Goal: Transaction & Acquisition: Purchase product/service

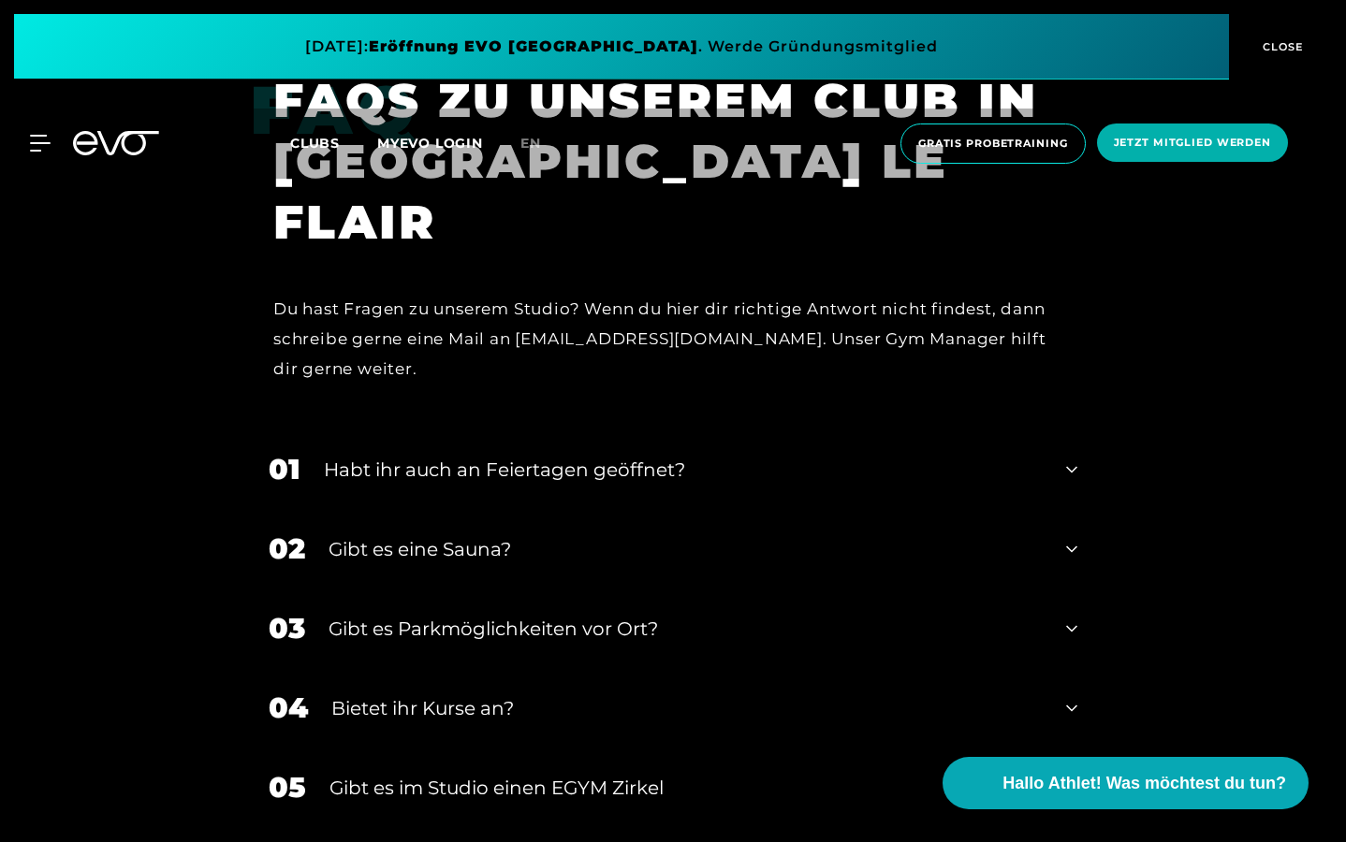
scroll to position [5965, 0]
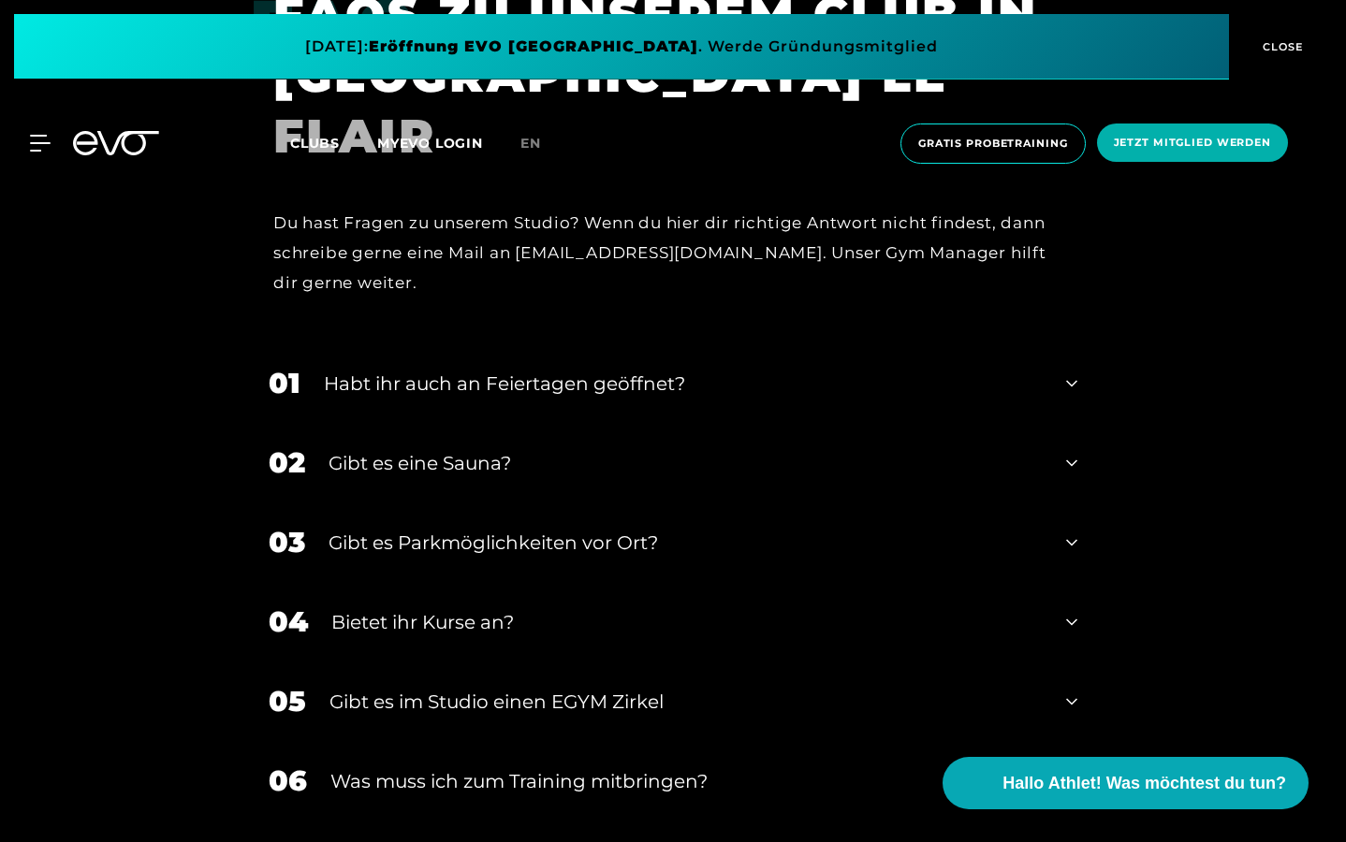
click at [950, 449] on div "Gibt es eine Sauna?" at bounding box center [685, 463] width 714 height 28
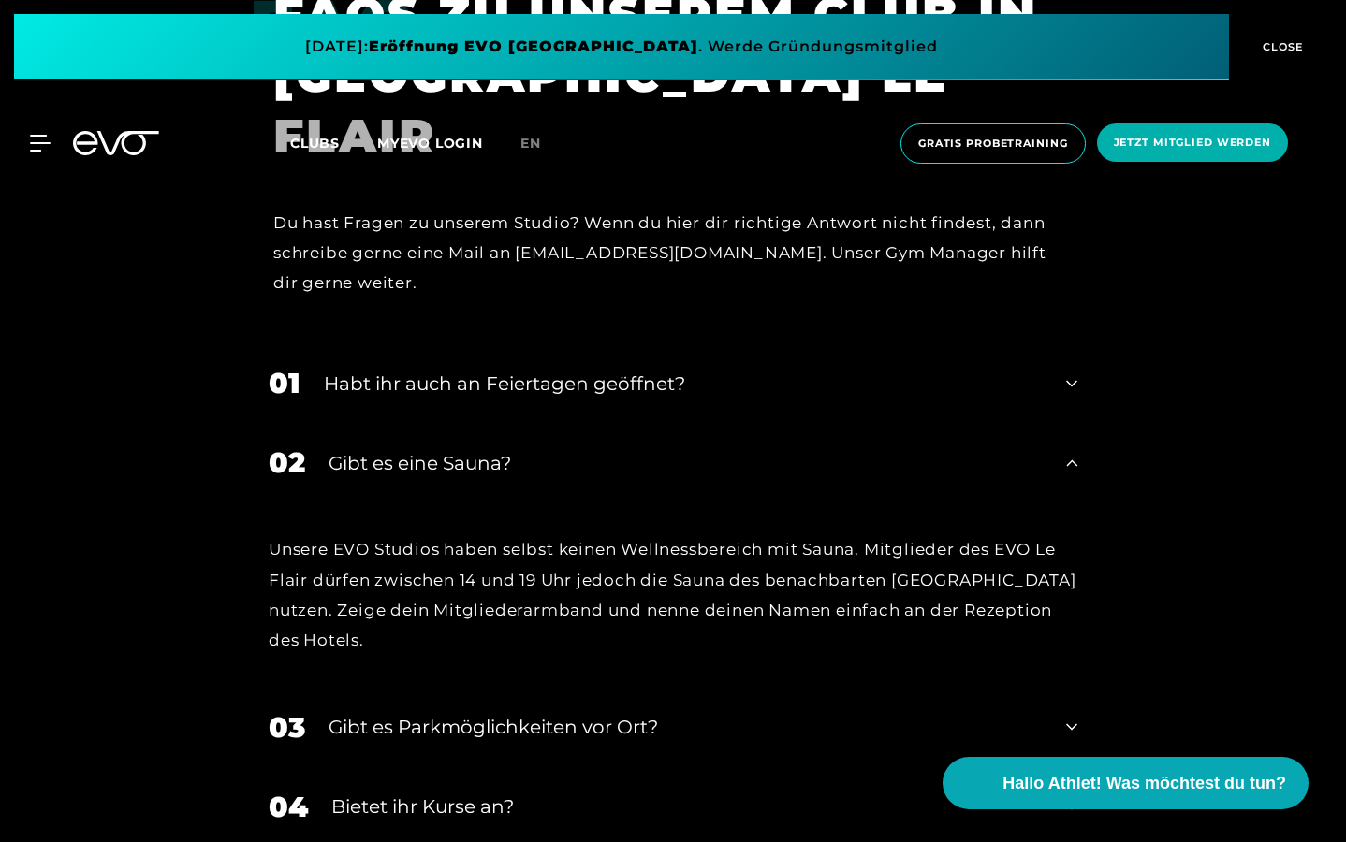
click at [950, 449] on div "Gibt es eine Sauna?" at bounding box center [685, 463] width 714 height 28
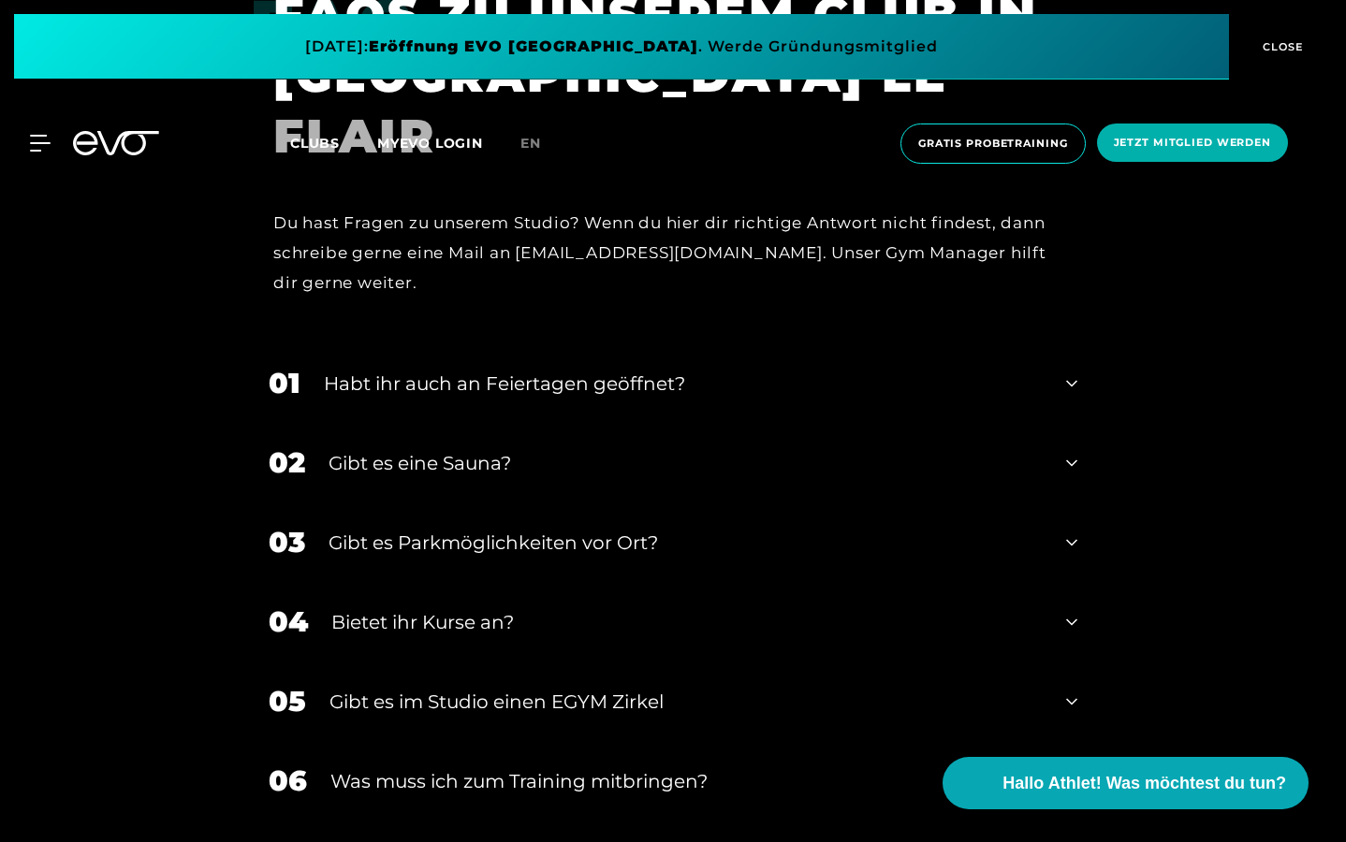
click at [958, 370] on div "Habt ihr auch an Feiertagen geöffnet?" at bounding box center [683, 384] width 719 height 28
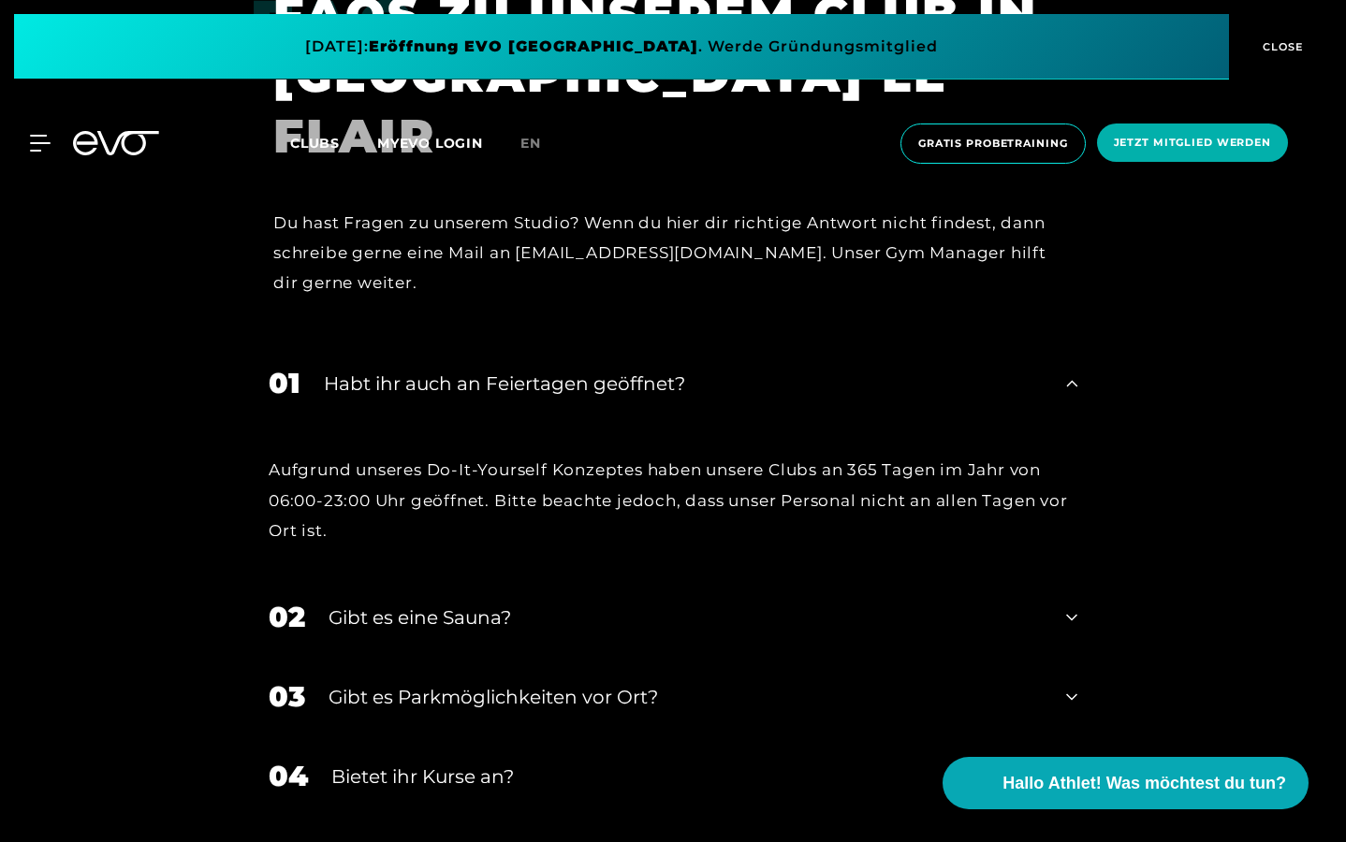
click at [943, 370] on div "Habt ihr auch an Feiertagen geöffnet?" at bounding box center [683, 384] width 719 height 28
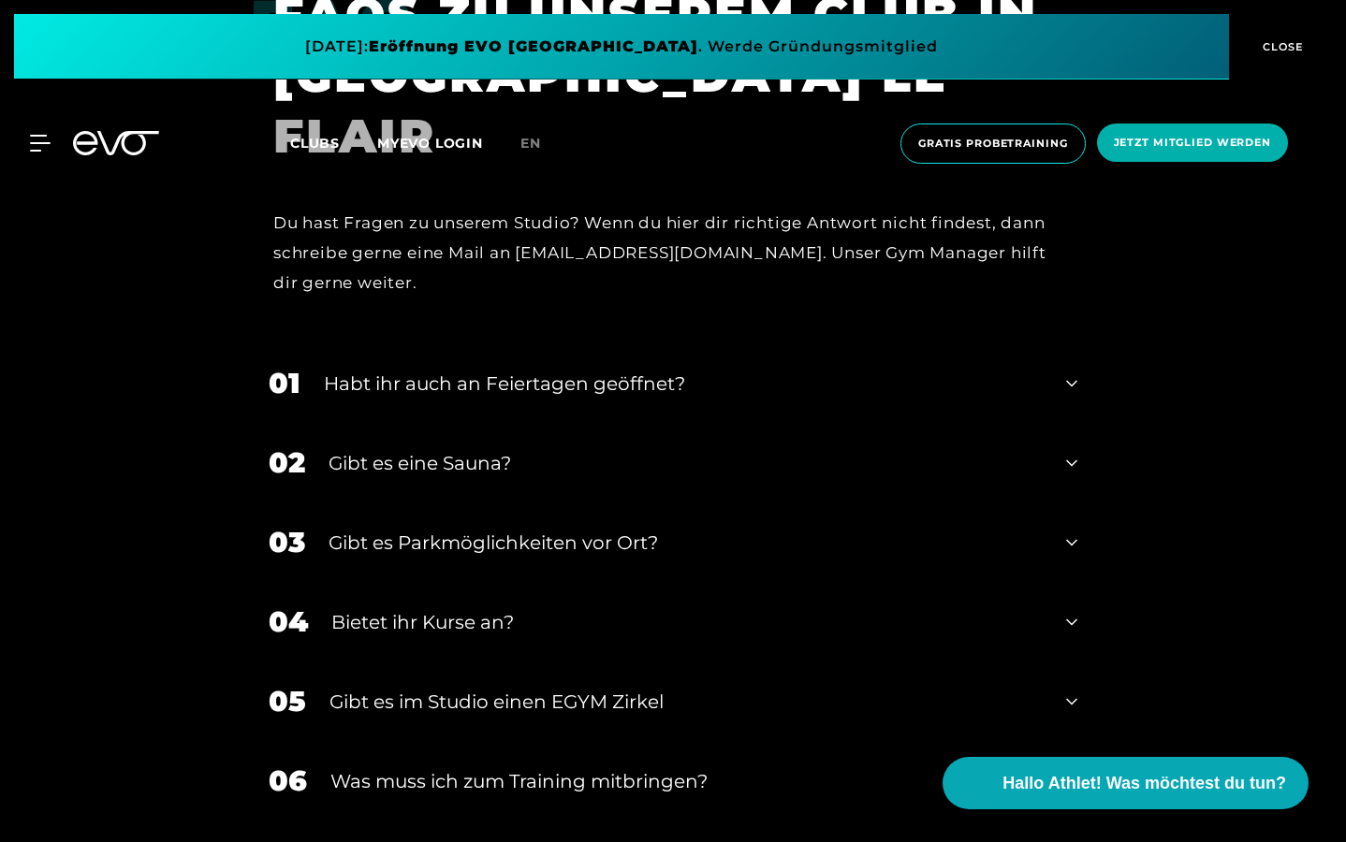
click at [629, 608] on div "Bietet ihr Kurse an?" at bounding box center [686, 622] width 711 height 28
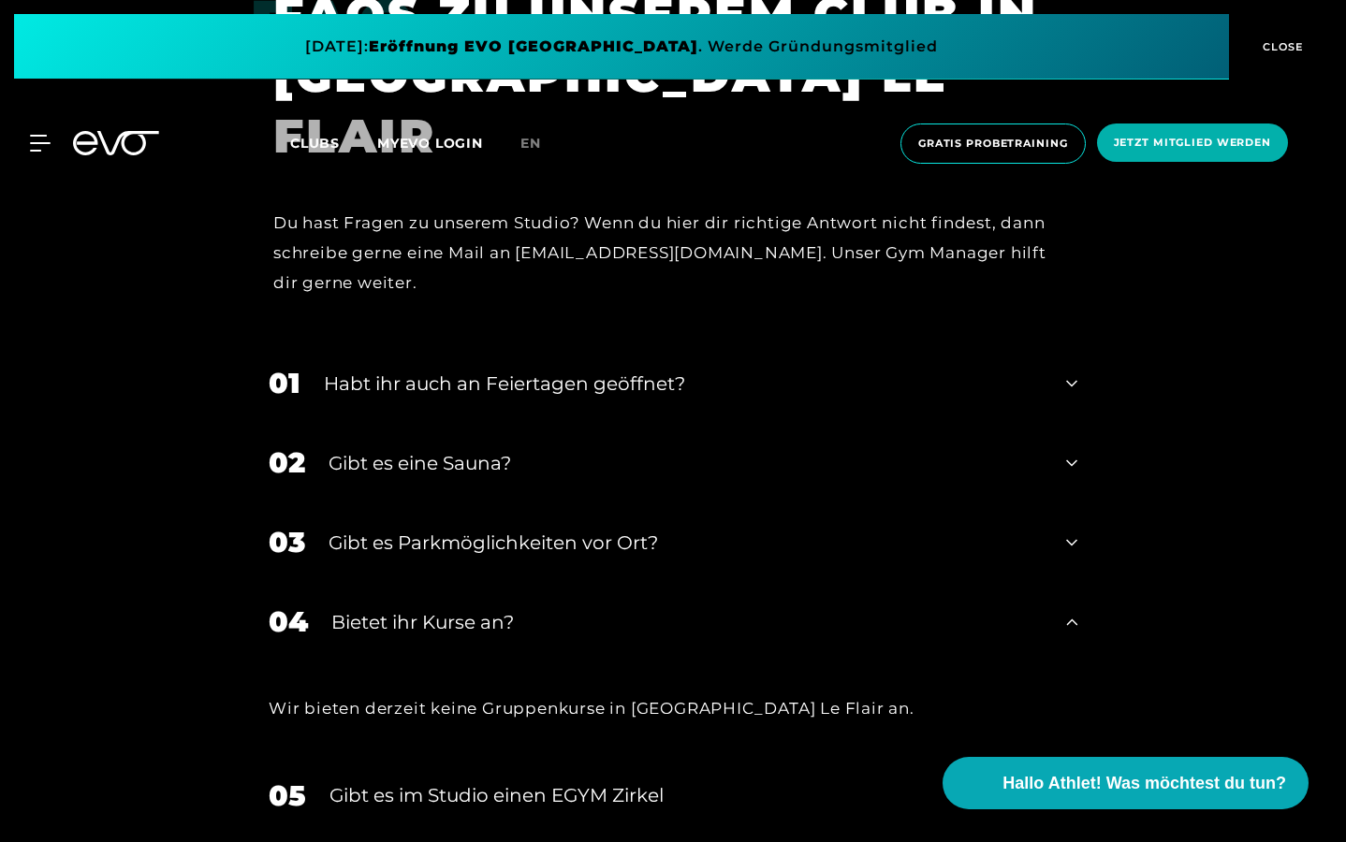
click at [611, 608] on div "Bietet ihr Kurse an?" at bounding box center [686, 622] width 711 height 28
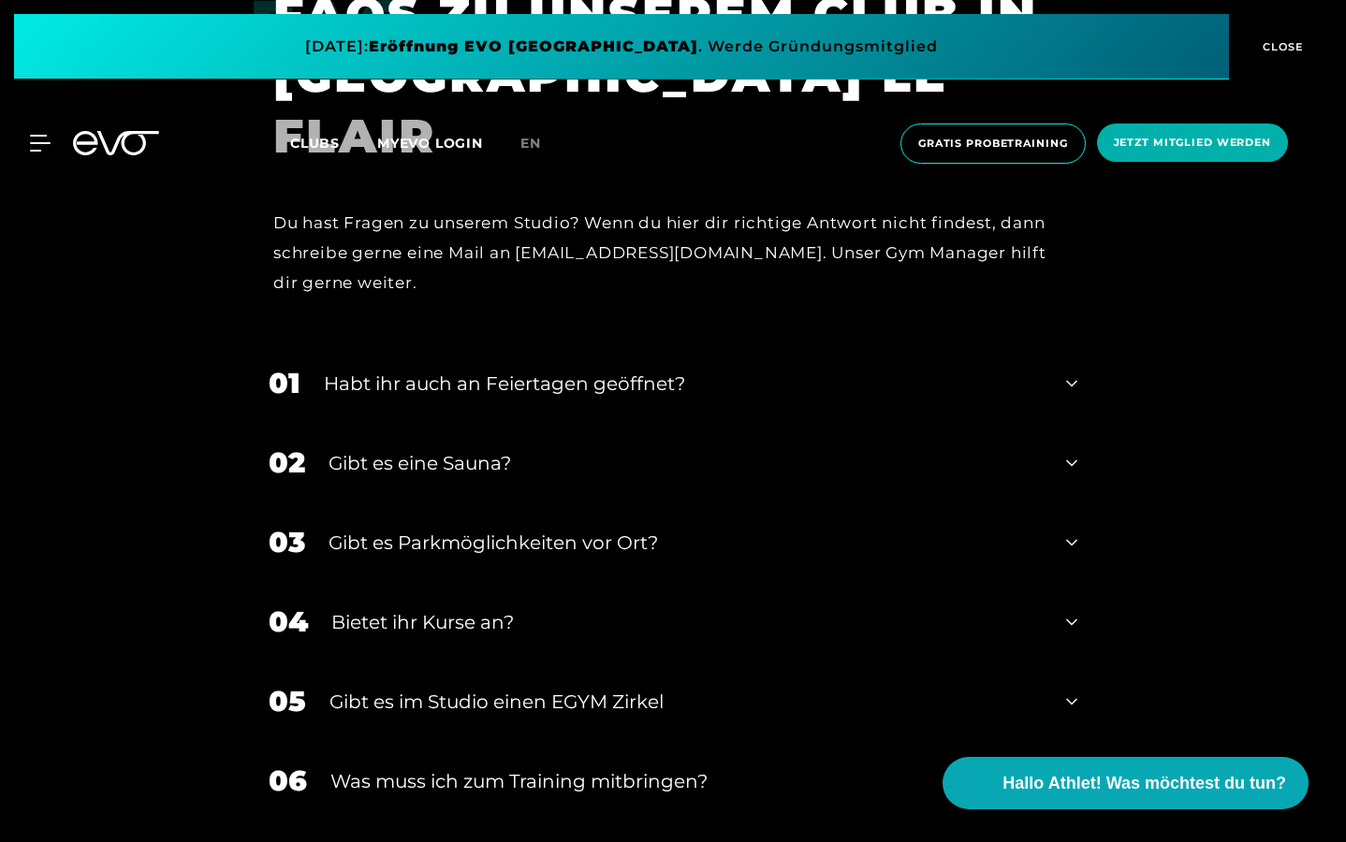
click at [631, 529] on div "Gibt es Parkmöglichkeiten vor Ort?" at bounding box center [685, 543] width 714 height 28
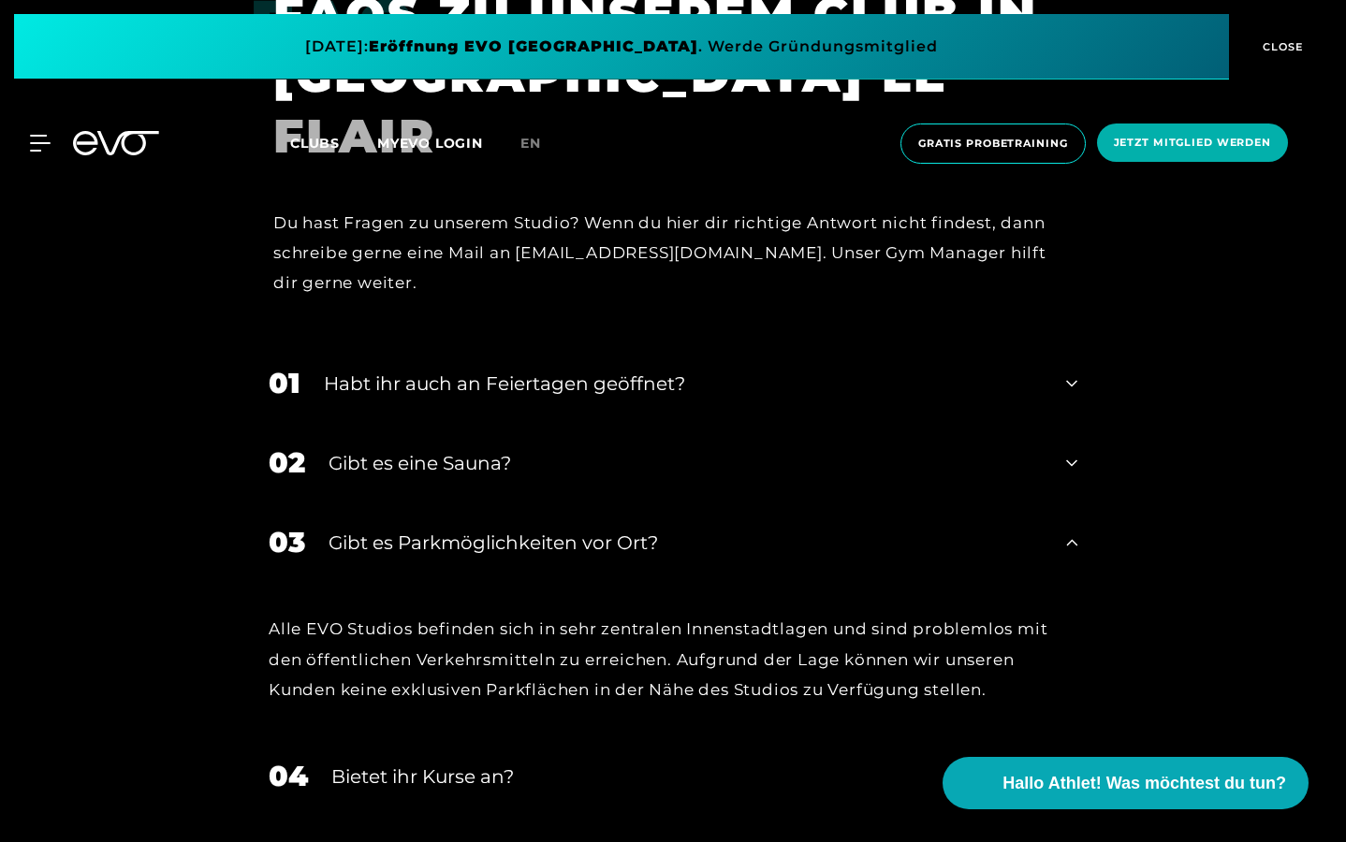
click at [615, 529] on div "Gibt es Parkmöglichkeiten vor Ort?" at bounding box center [685, 543] width 714 height 28
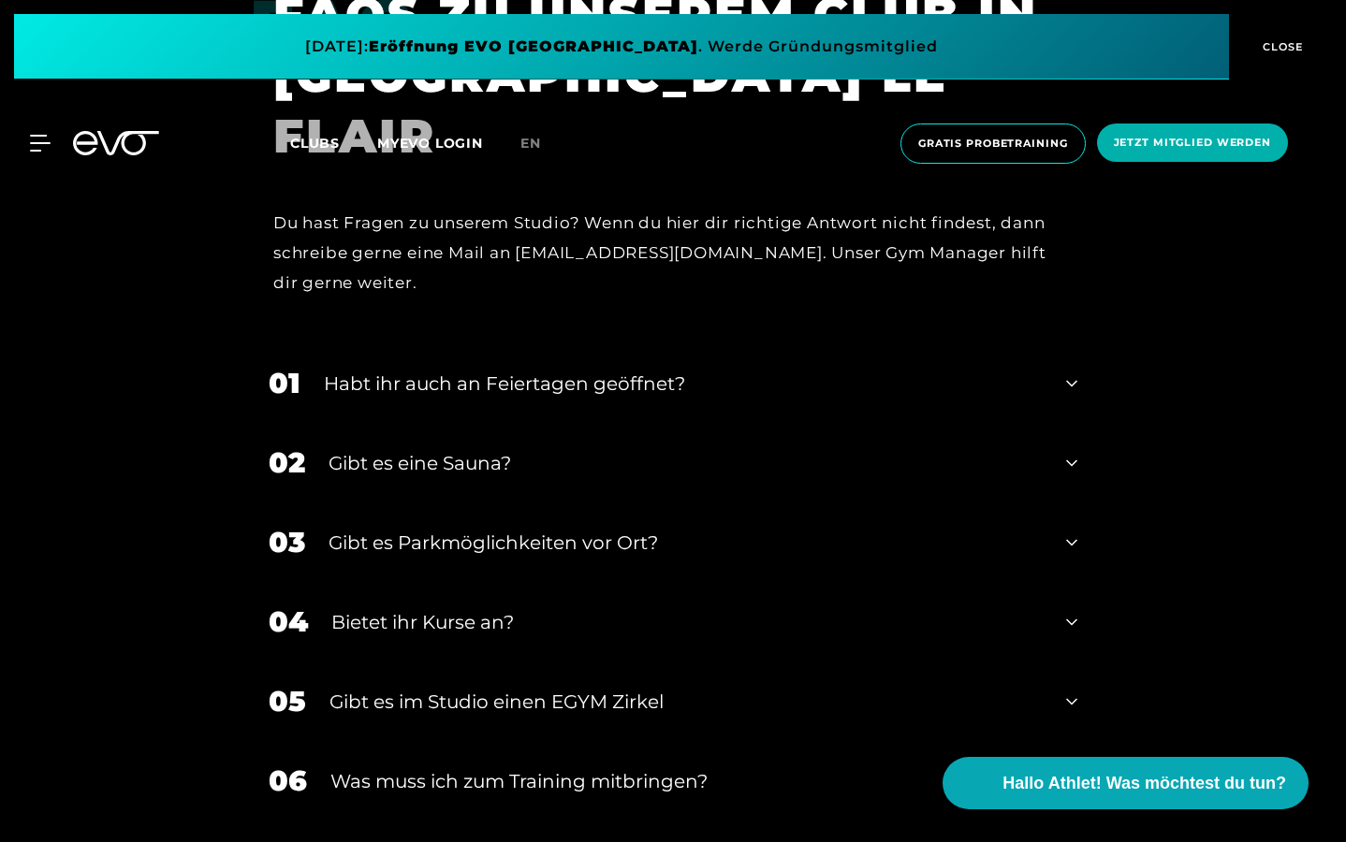
click at [518, 688] on div "Gibt es im Studio einen EGYM Zirkel" at bounding box center [685, 702] width 713 height 28
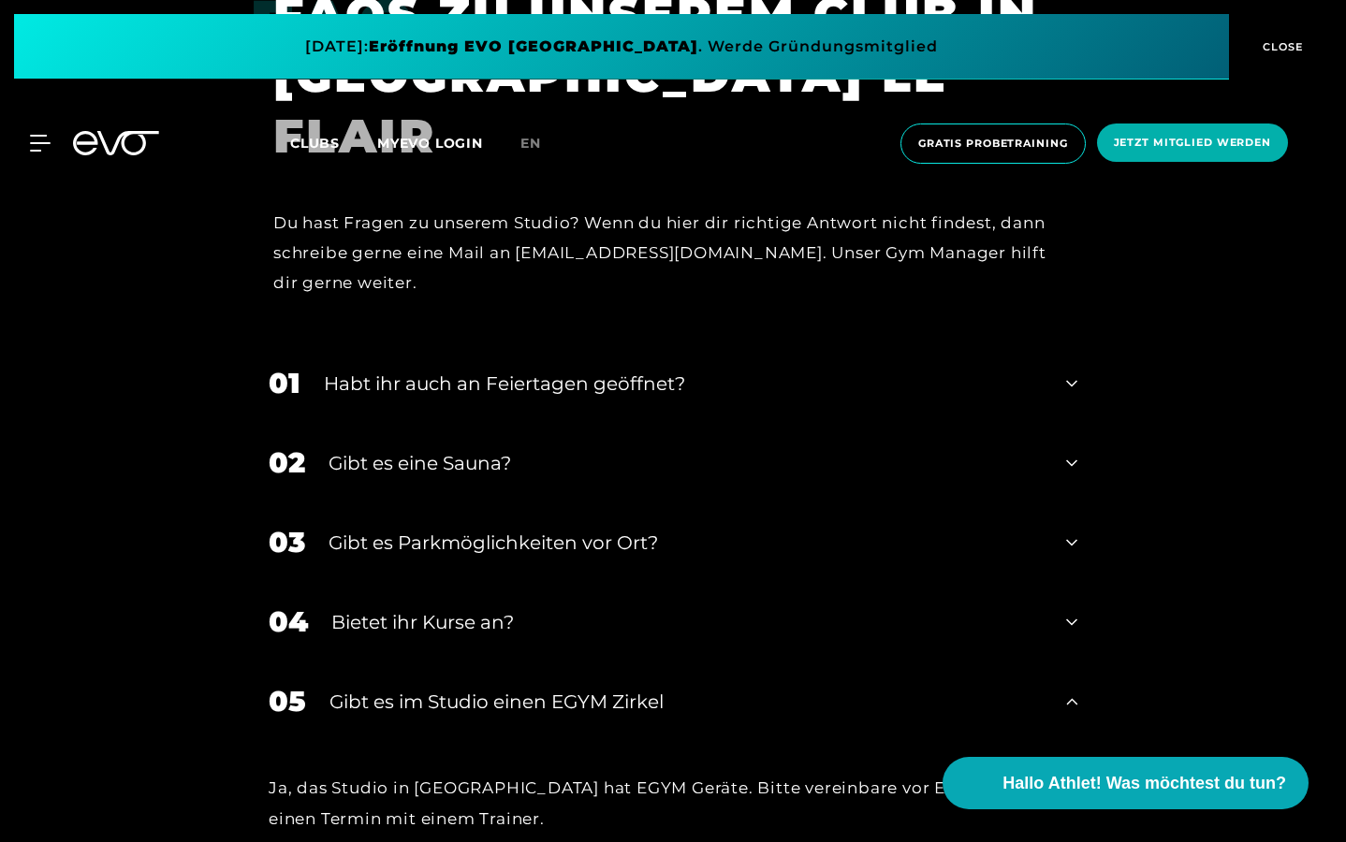
click at [516, 688] on div "Gibt es im Studio einen EGYM Zirkel" at bounding box center [685, 702] width 713 height 28
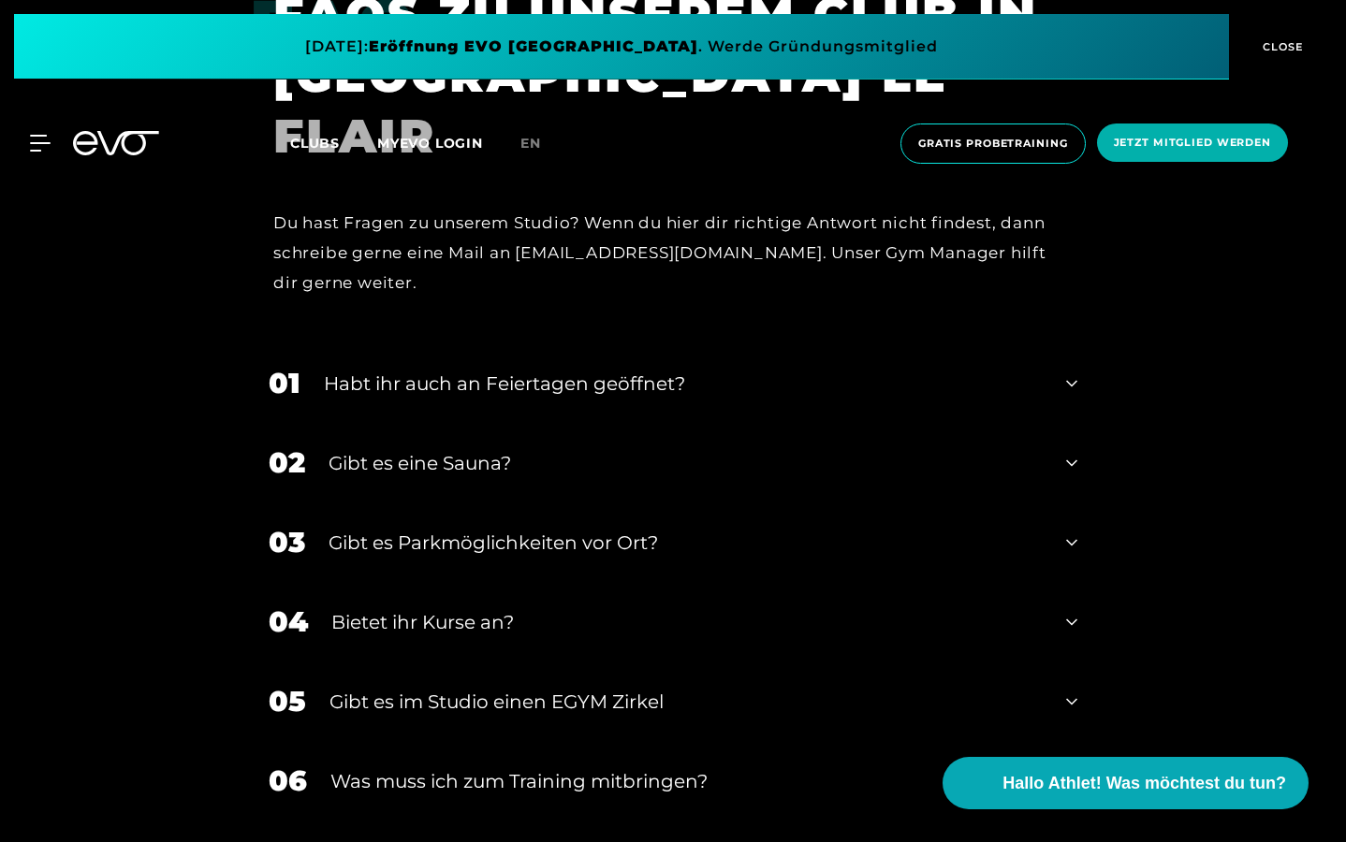
click at [515, 767] on div "Was muss ich zum Training mitbringen?" at bounding box center [686, 781] width 712 height 28
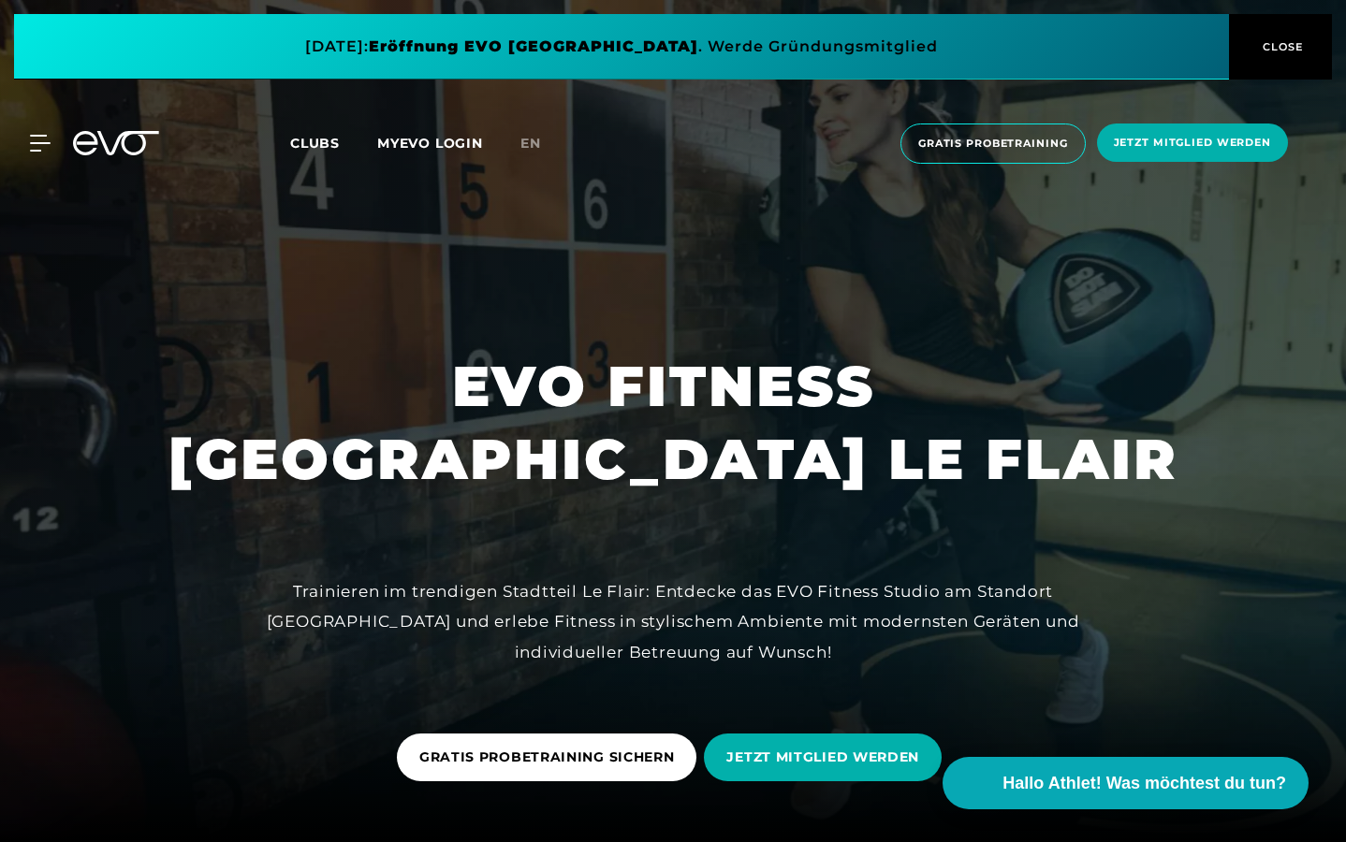
scroll to position [0, 0]
click at [39, 140] on icon at bounding box center [43, 143] width 27 height 17
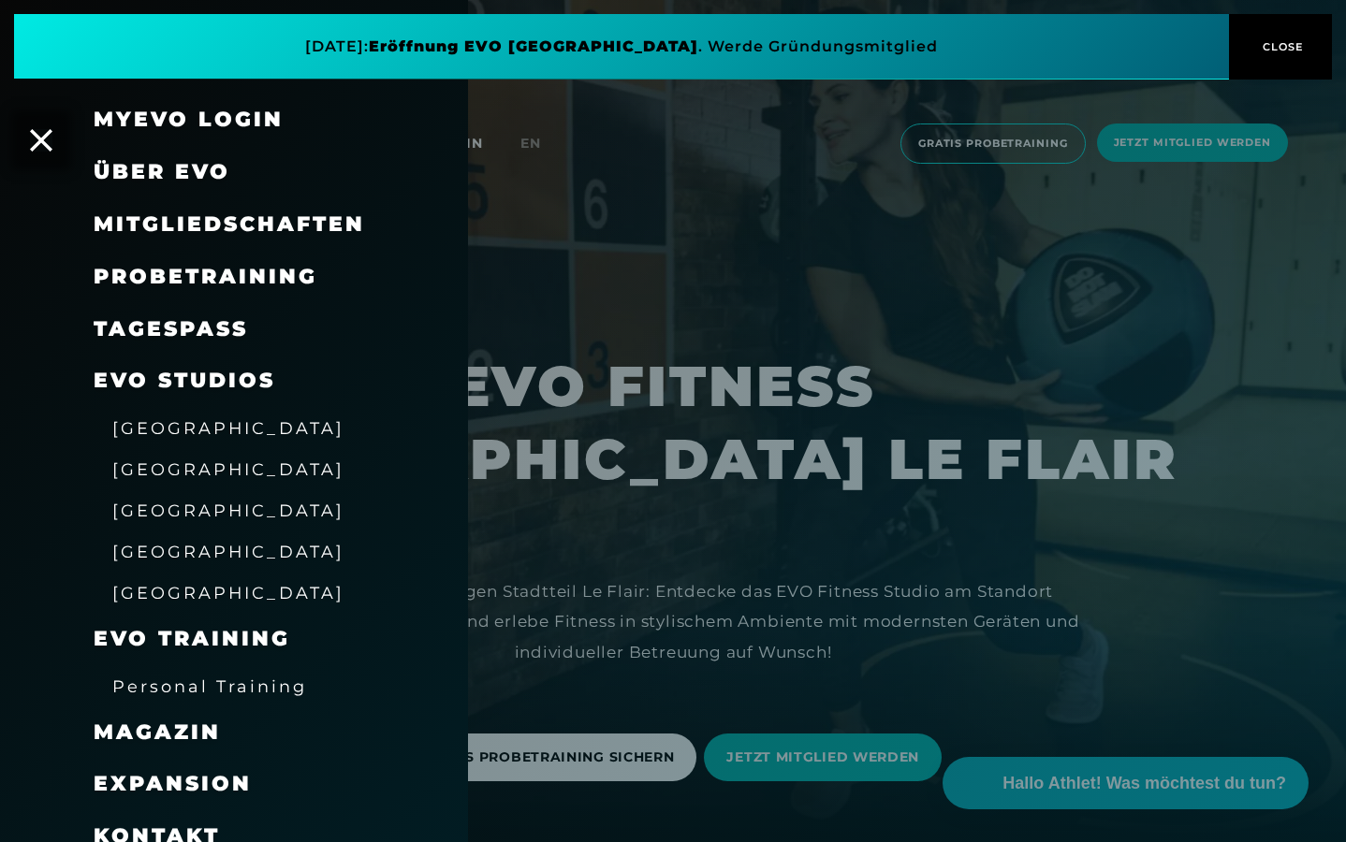
click at [198, 224] on span "Mitgliedschaften" at bounding box center [229, 224] width 271 height 25
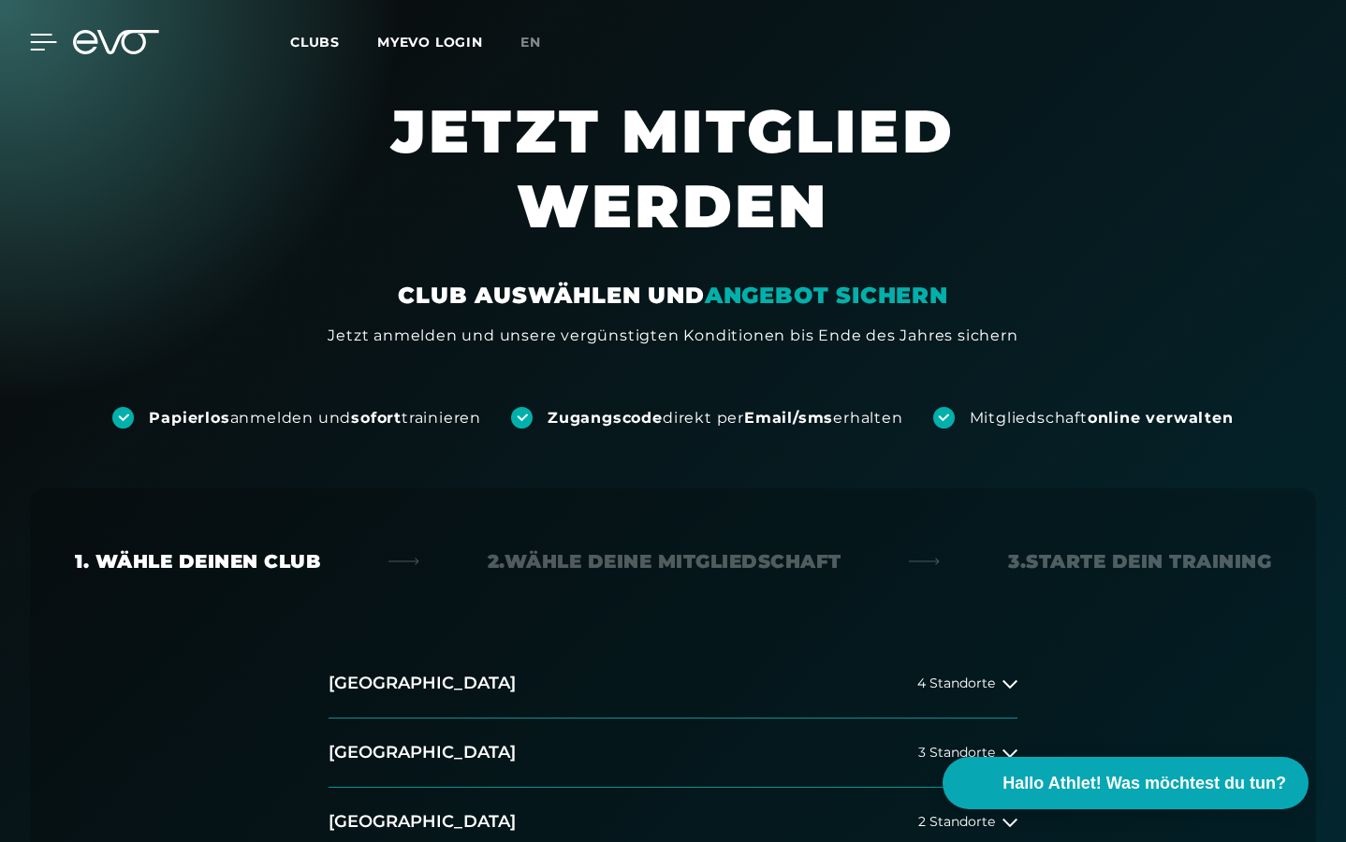
click at [35, 43] on icon at bounding box center [44, 42] width 26 height 15
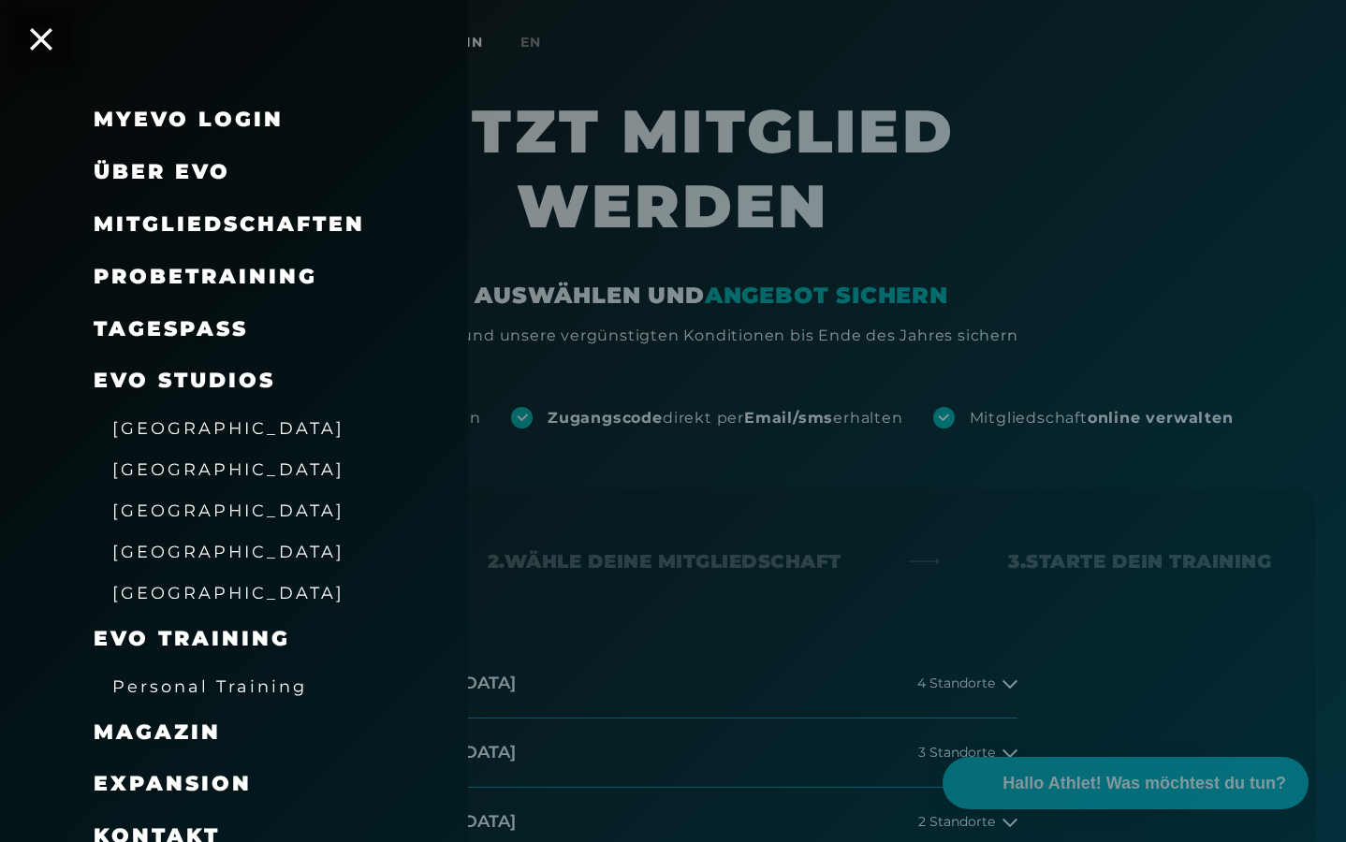
click at [1149, 236] on div at bounding box center [673, 421] width 1346 height 842
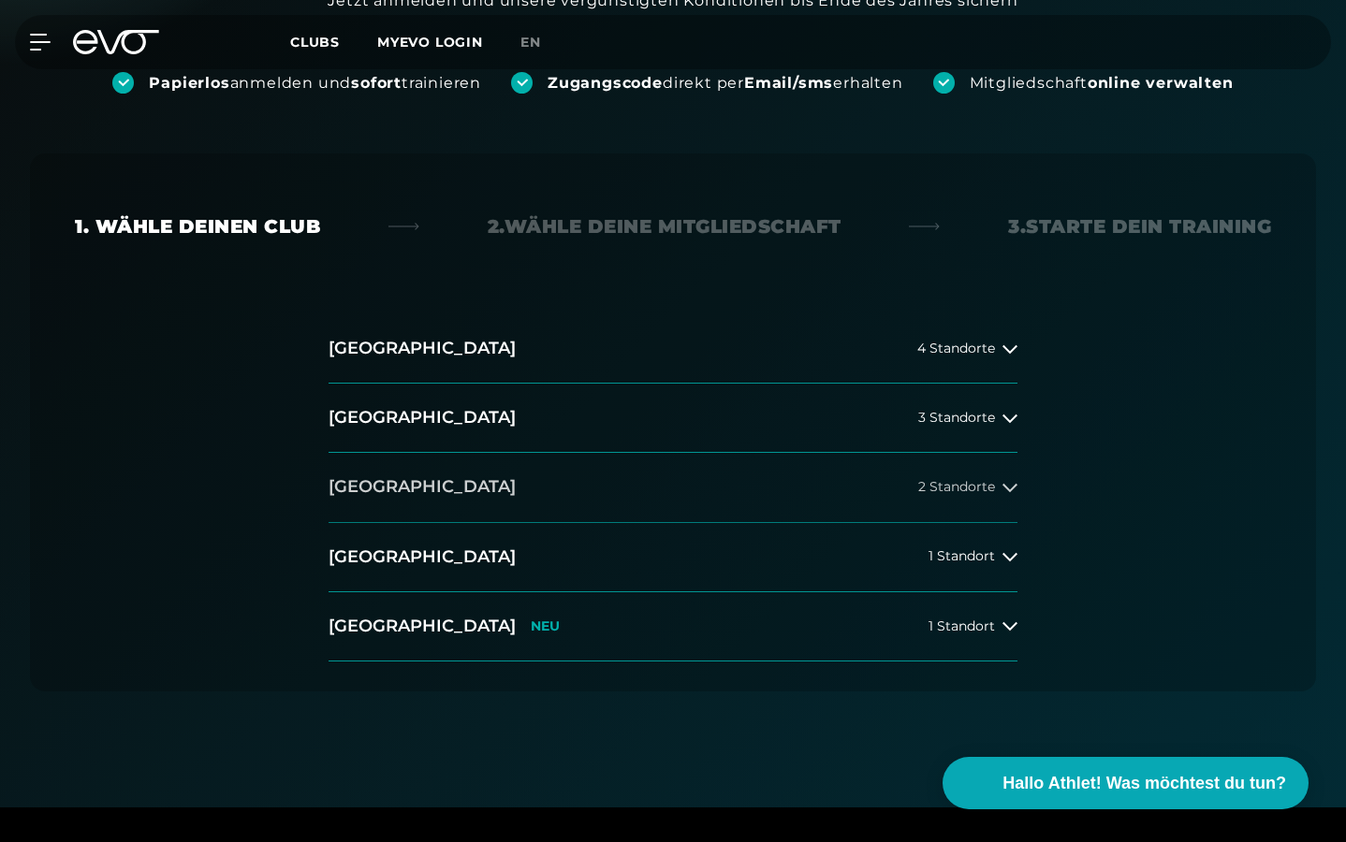
scroll to position [341, 0]
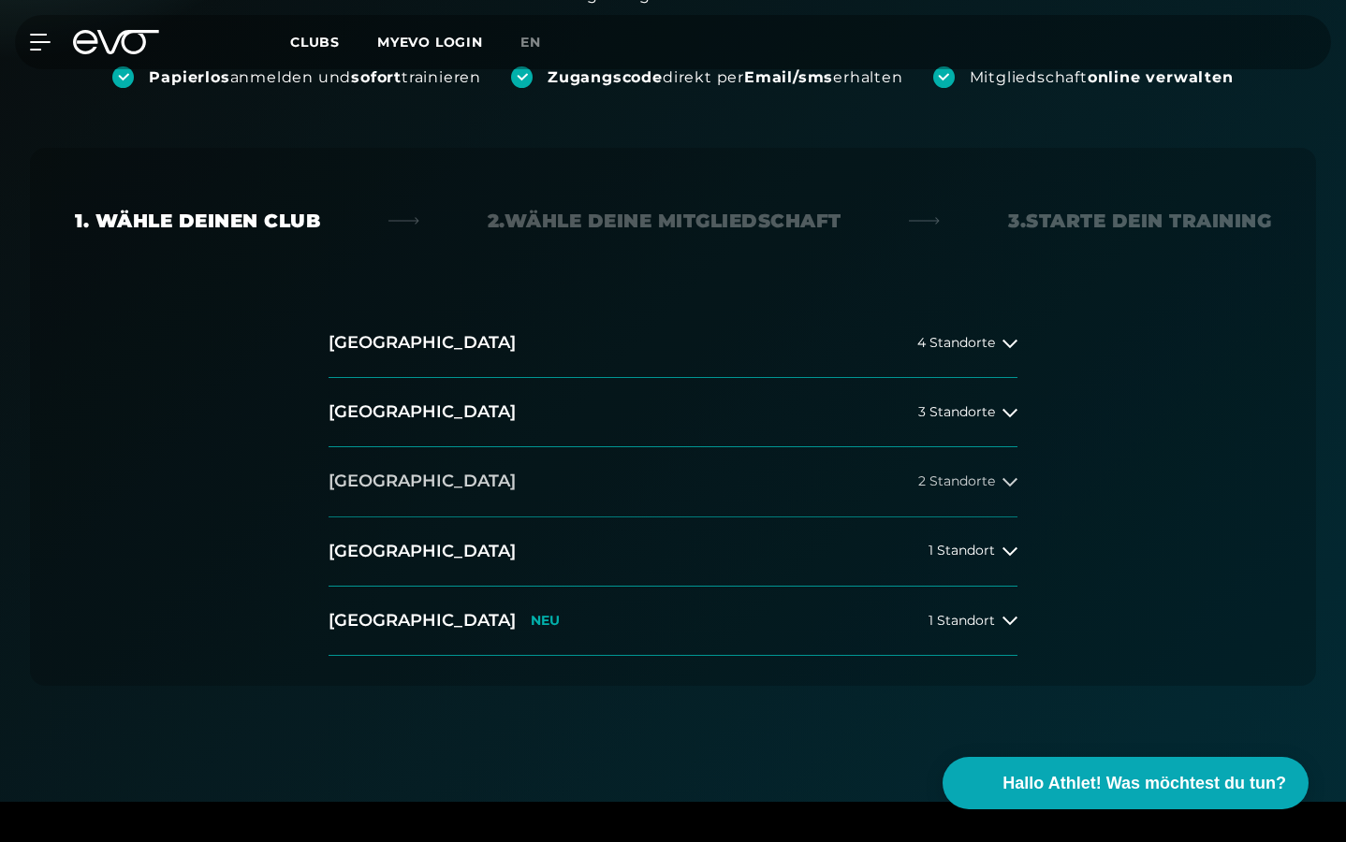
click at [988, 511] on button "[GEOGRAPHIC_DATA] 2 Standorte" at bounding box center [672, 481] width 689 height 69
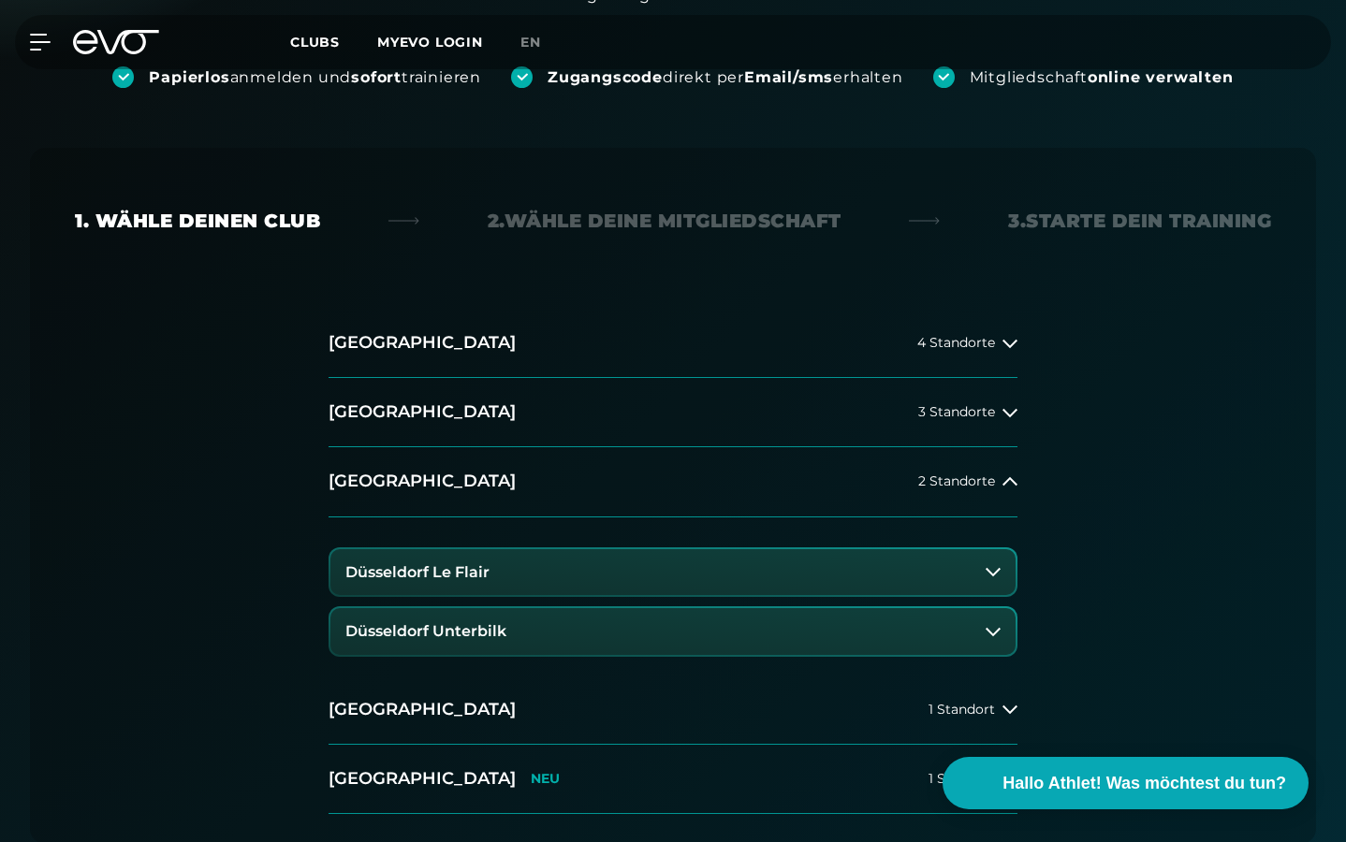
click at [631, 572] on button "Düsseldorf Le Flair" at bounding box center [672, 572] width 685 height 47
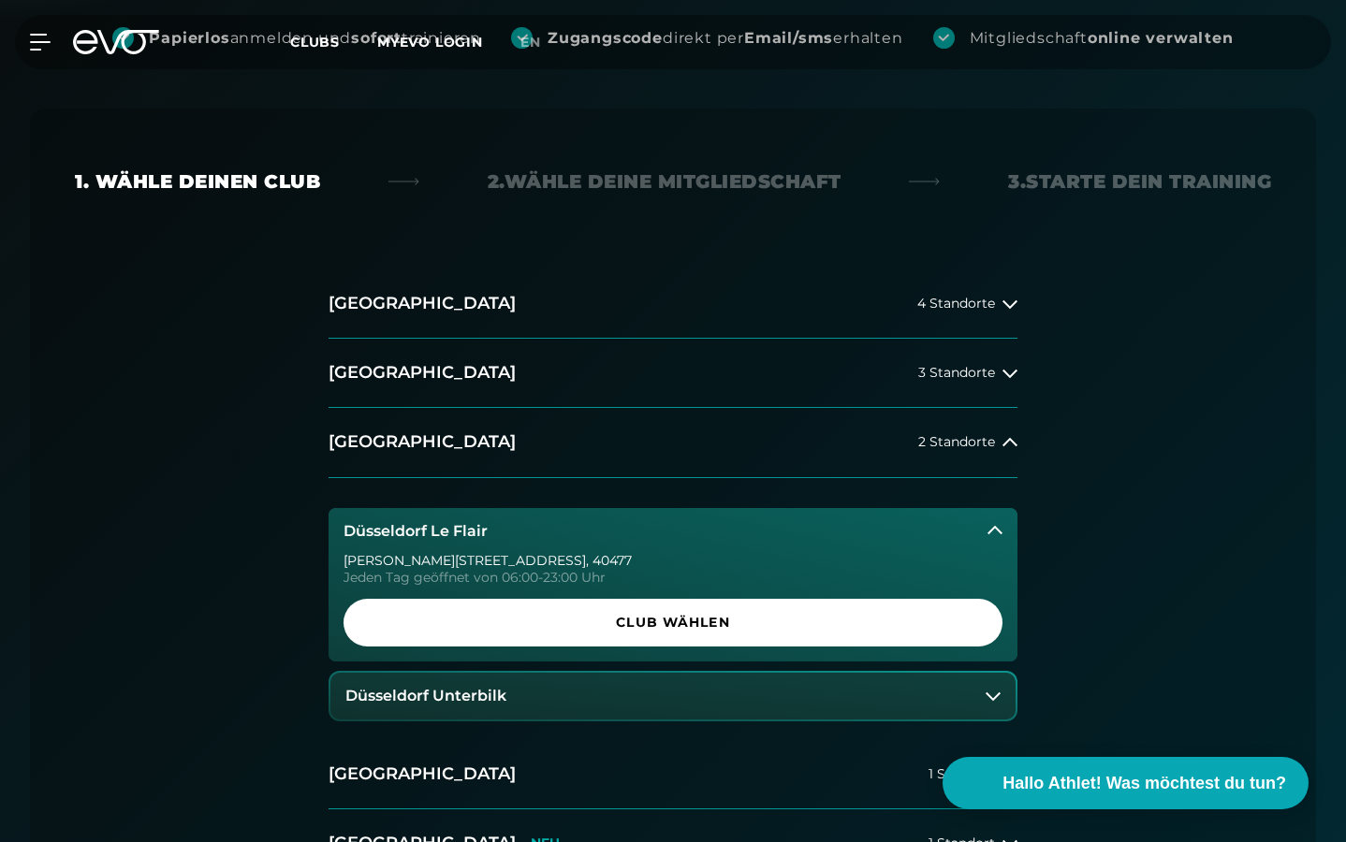
scroll to position [389, 0]
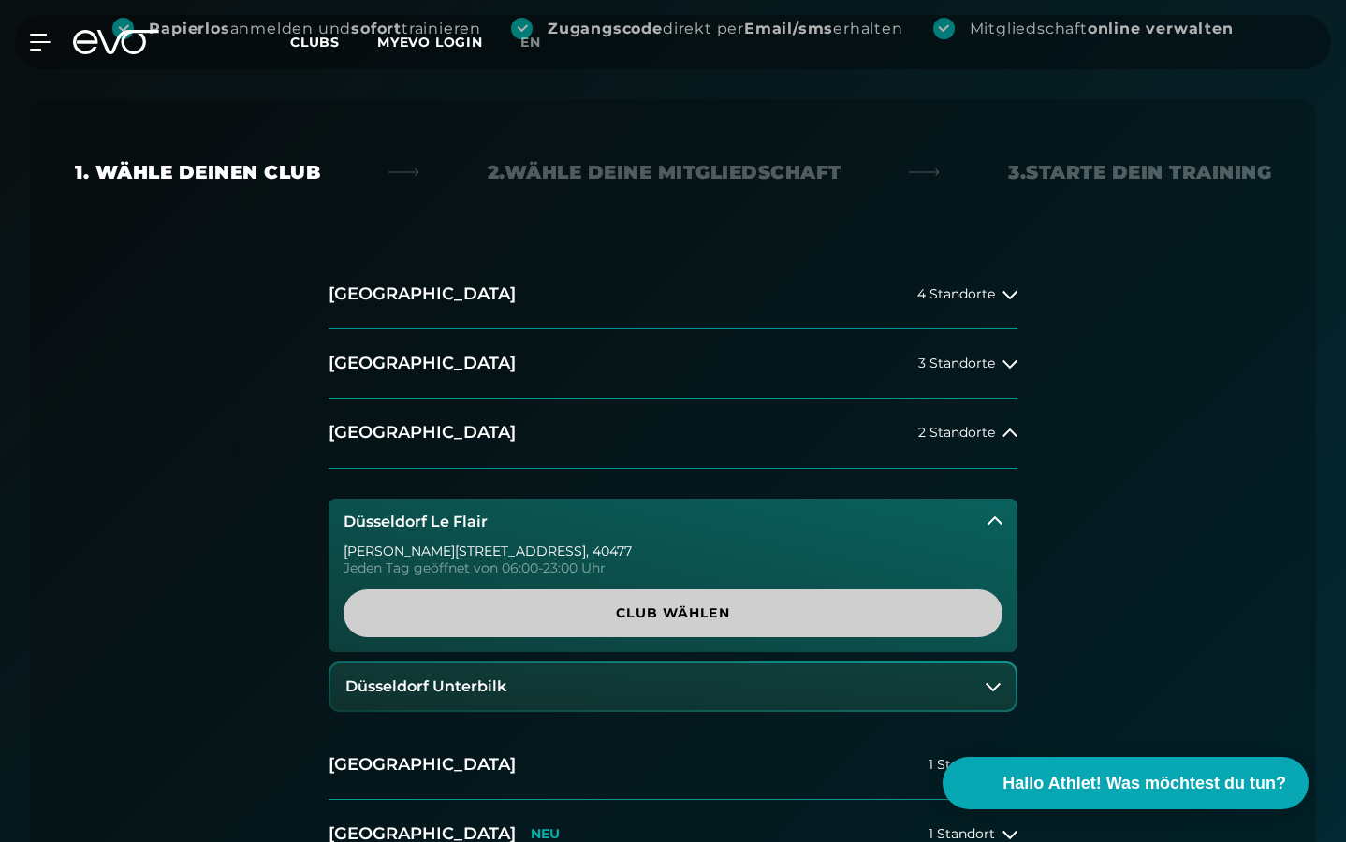
click at [569, 608] on span "Club wählen" at bounding box center [673, 614] width 614 height 20
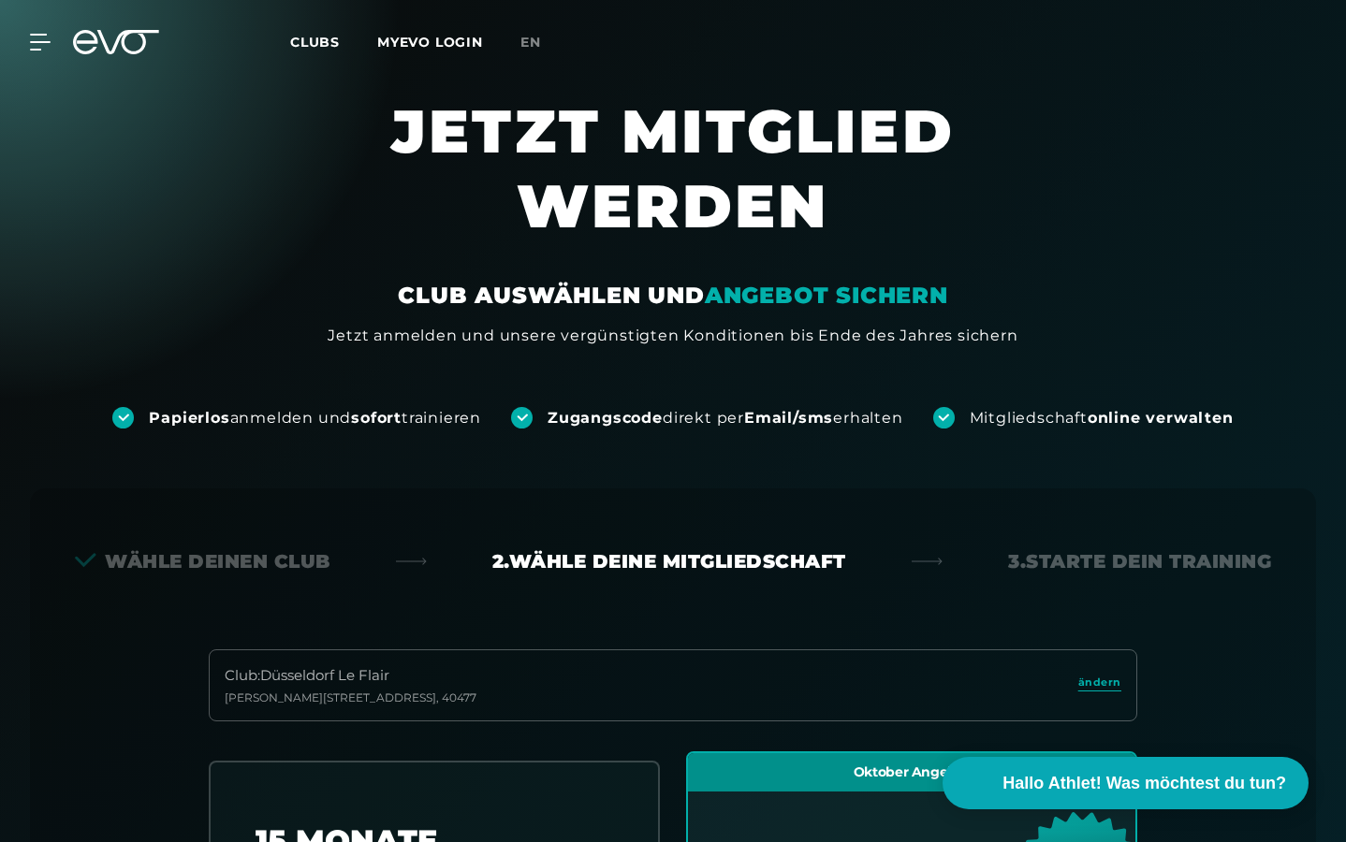
scroll to position [0, 0]
click at [29, 40] on div at bounding box center [29, 42] width 56 height 17
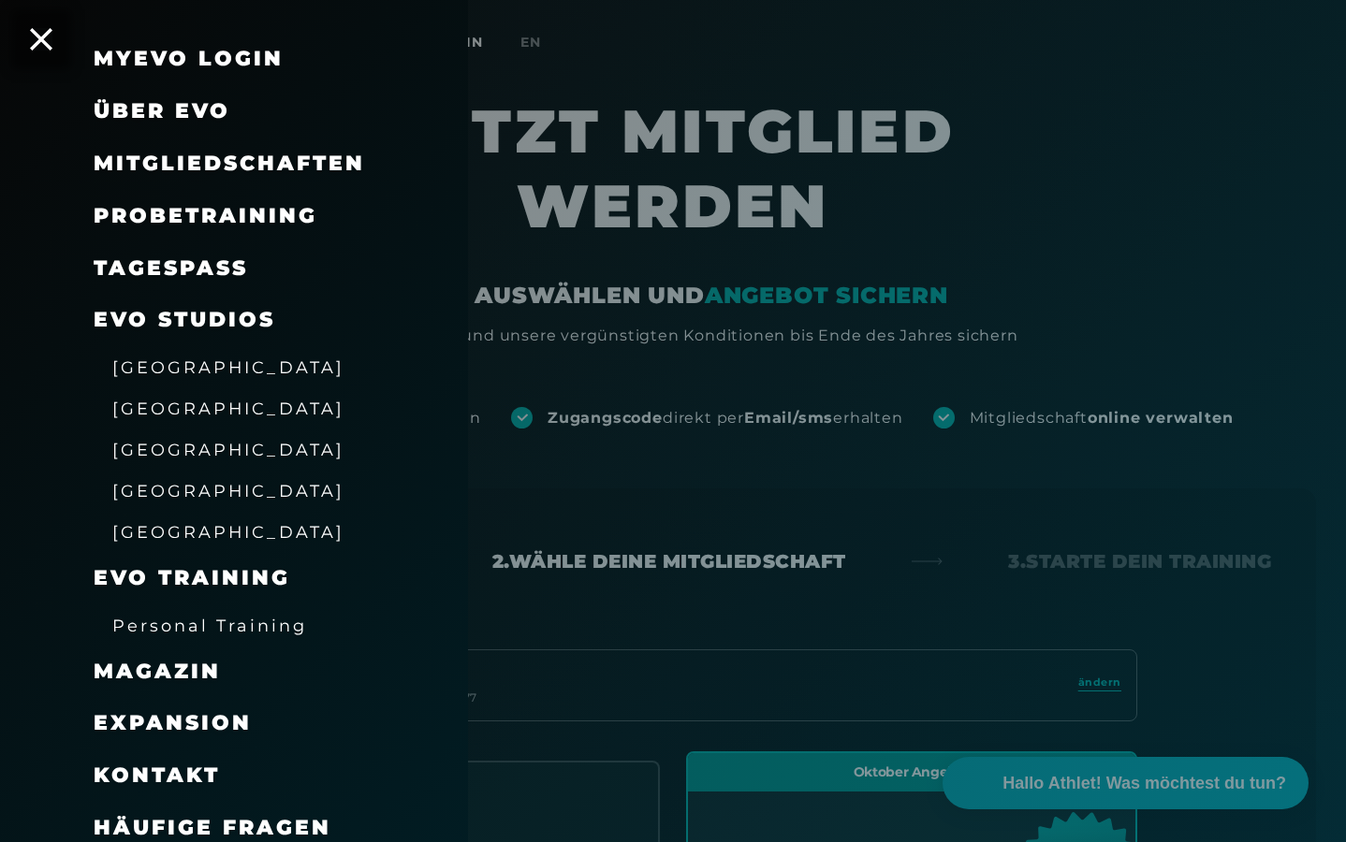
scroll to position [59, 0]
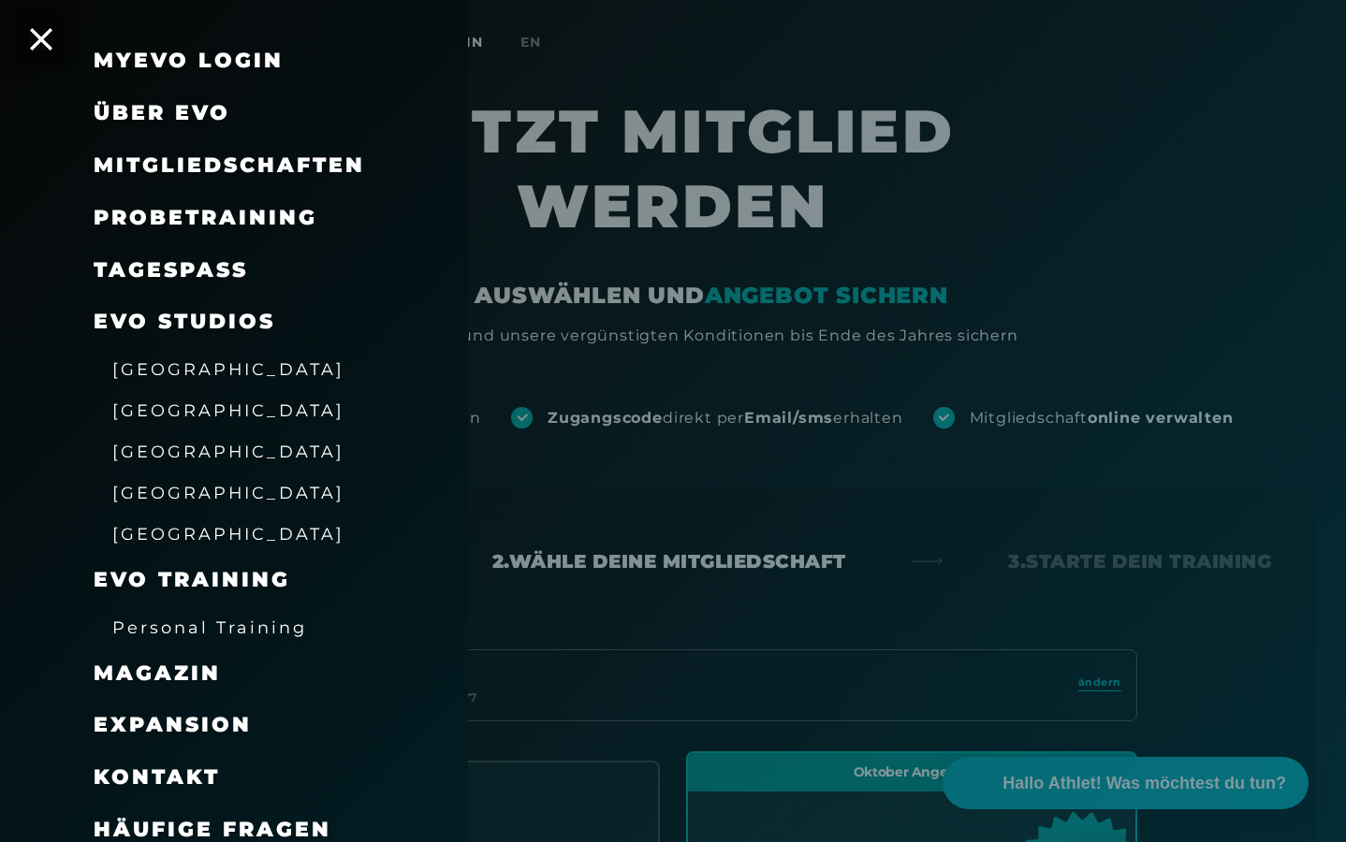
click at [190, 368] on span "[GEOGRAPHIC_DATA]" at bounding box center [228, 369] width 232 height 20
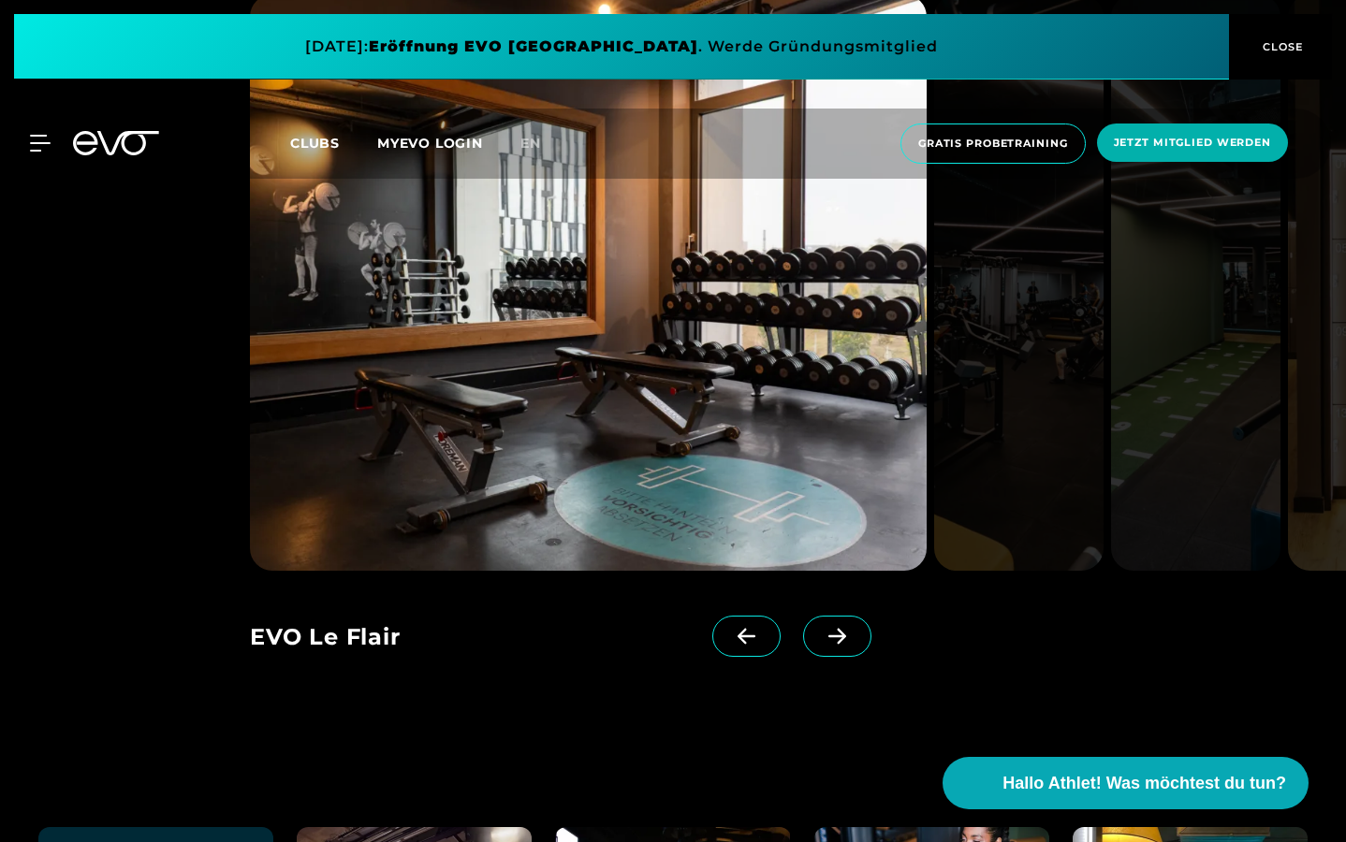
scroll to position [3723, 0]
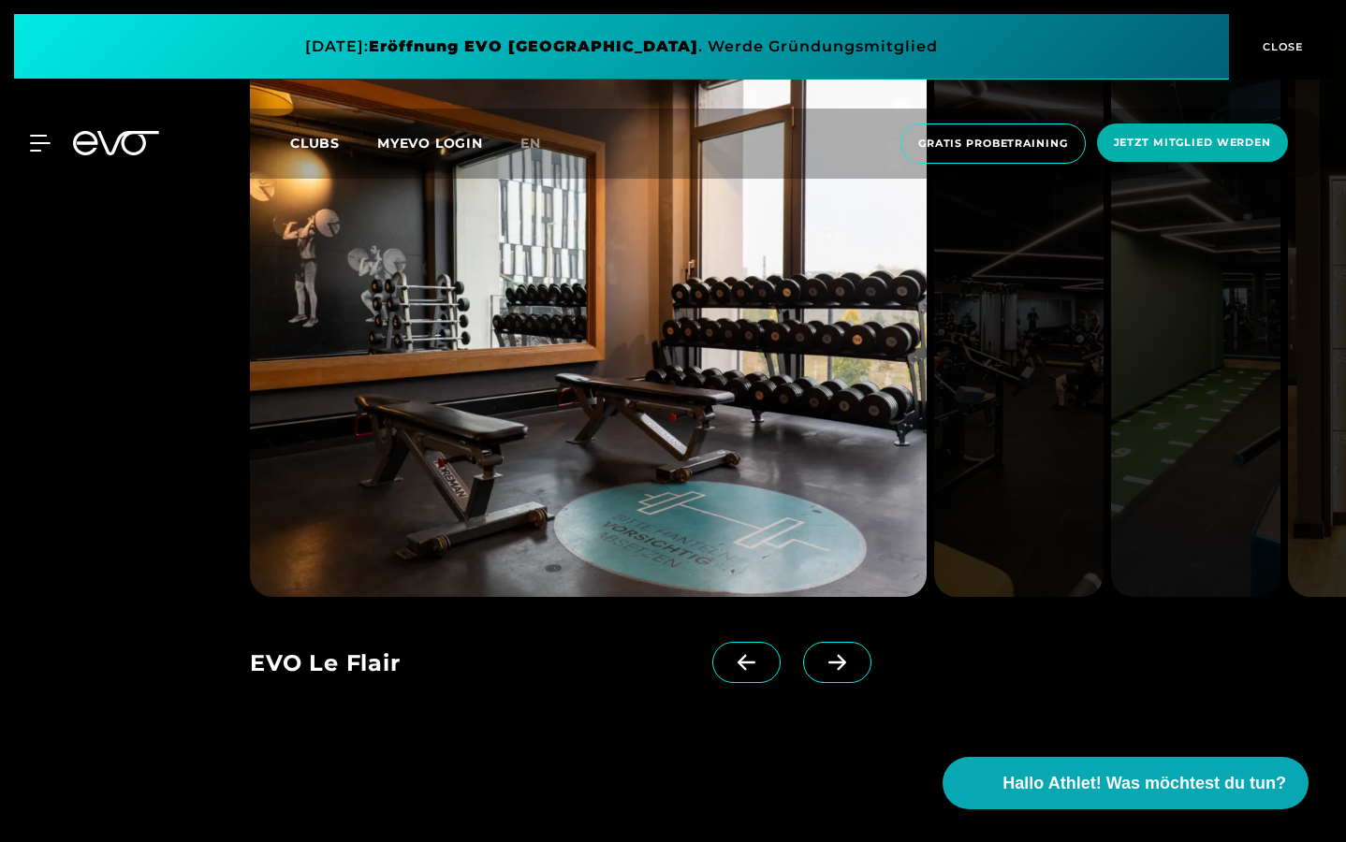
click at [834, 654] on icon at bounding box center [837, 662] width 33 height 17
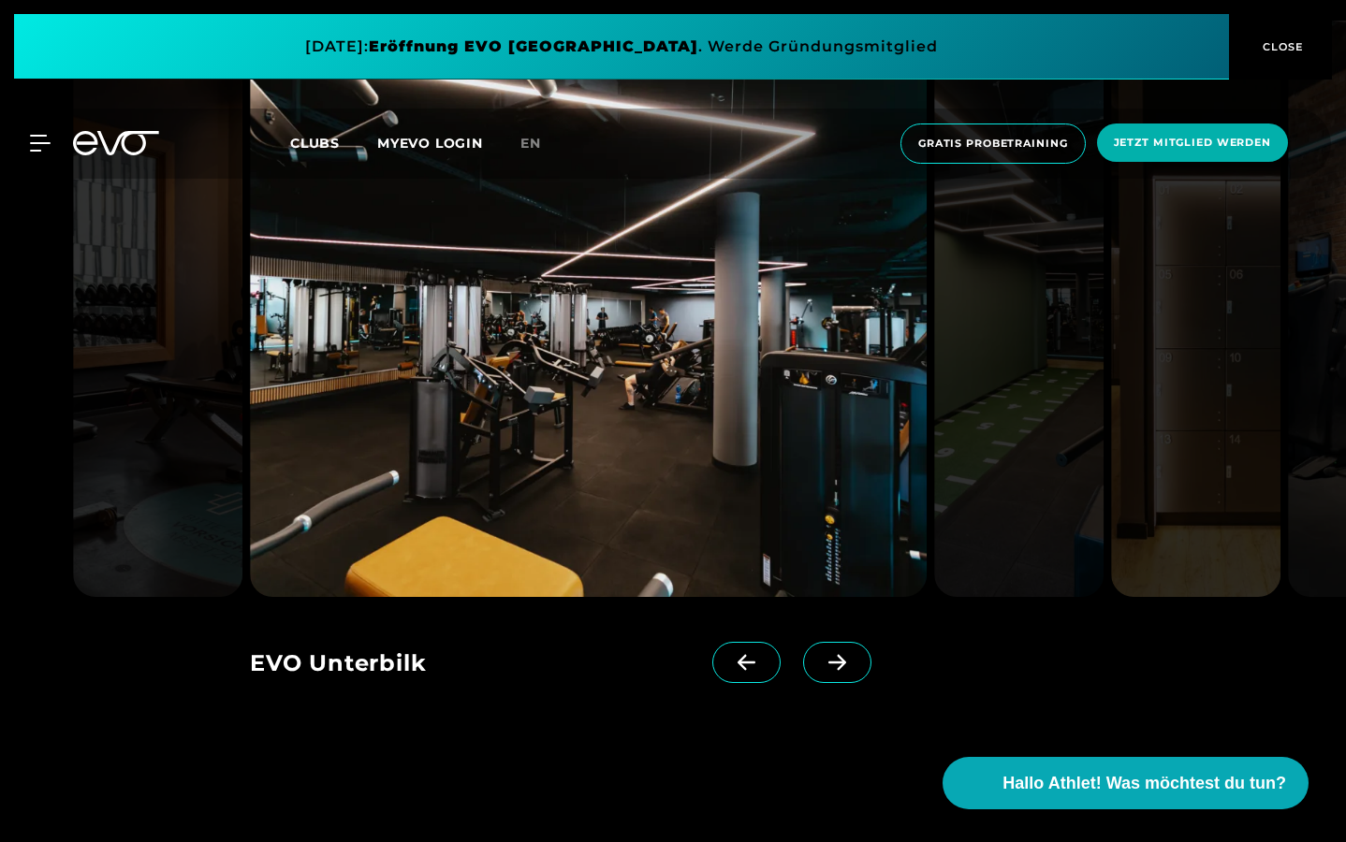
click at [834, 654] on icon at bounding box center [837, 662] width 33 height 17
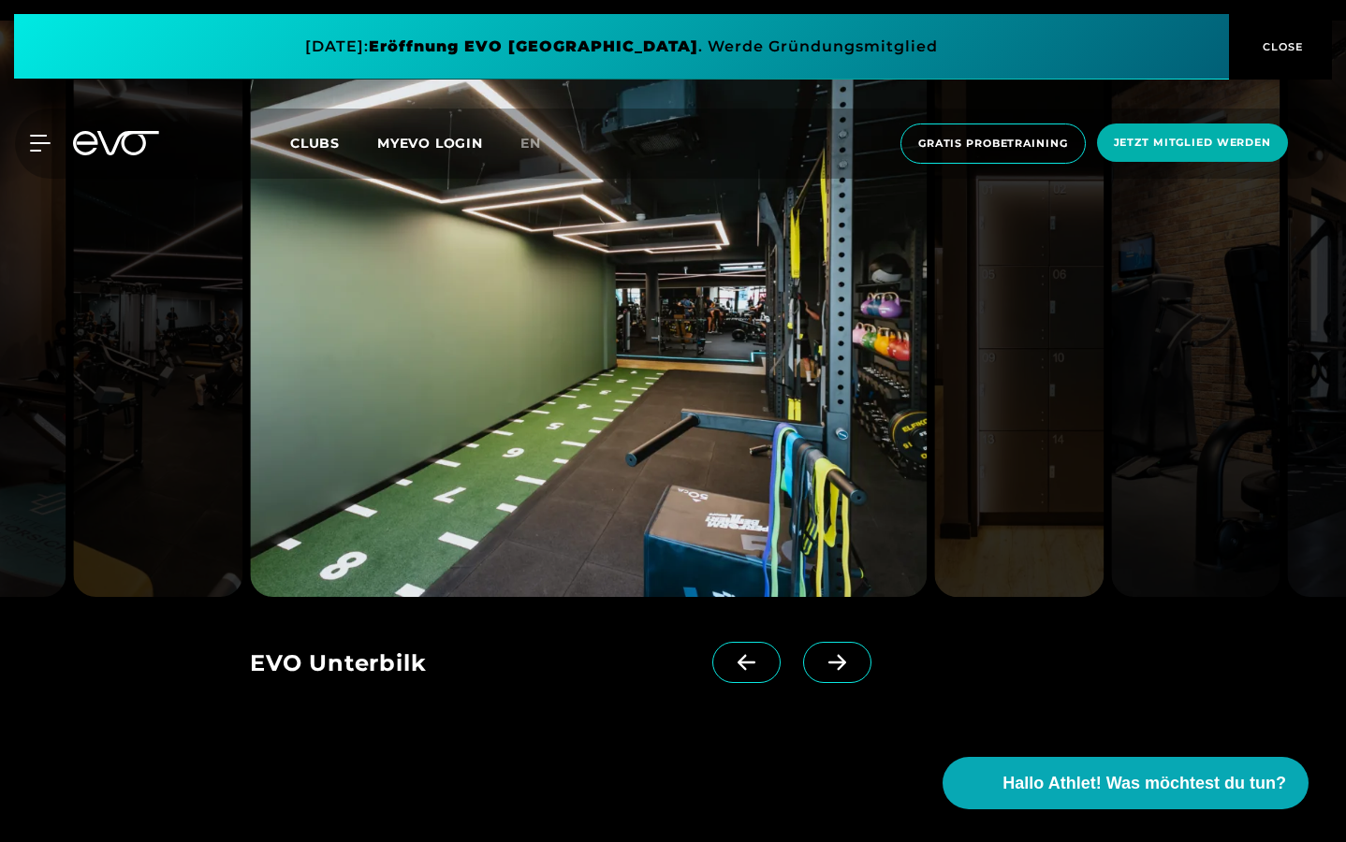
click at [834, 654] on icon at bounding box center [837, 662] width 33 height 17
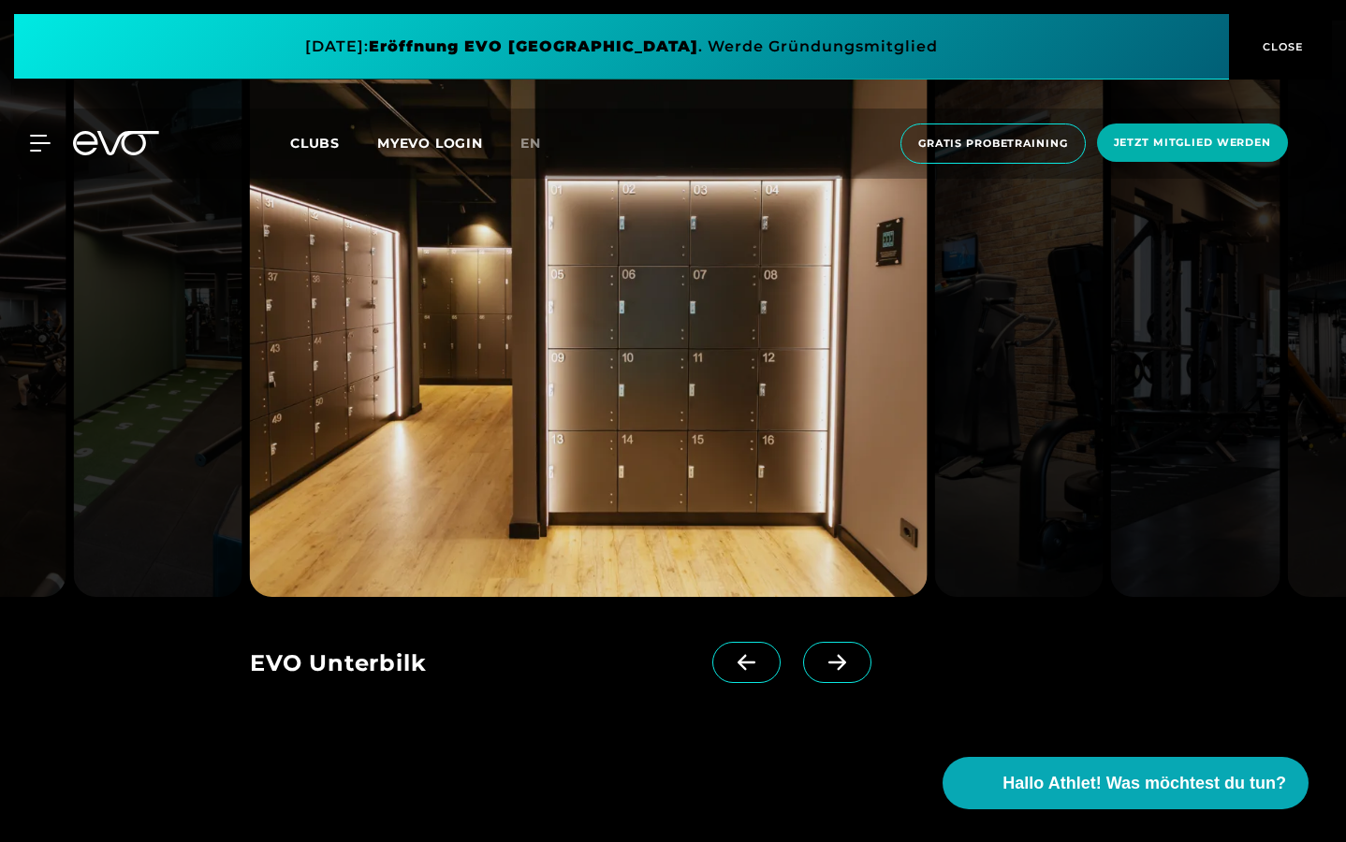
click at [834, 654] on icon at bounding box center [837, 662] width 33 height 17
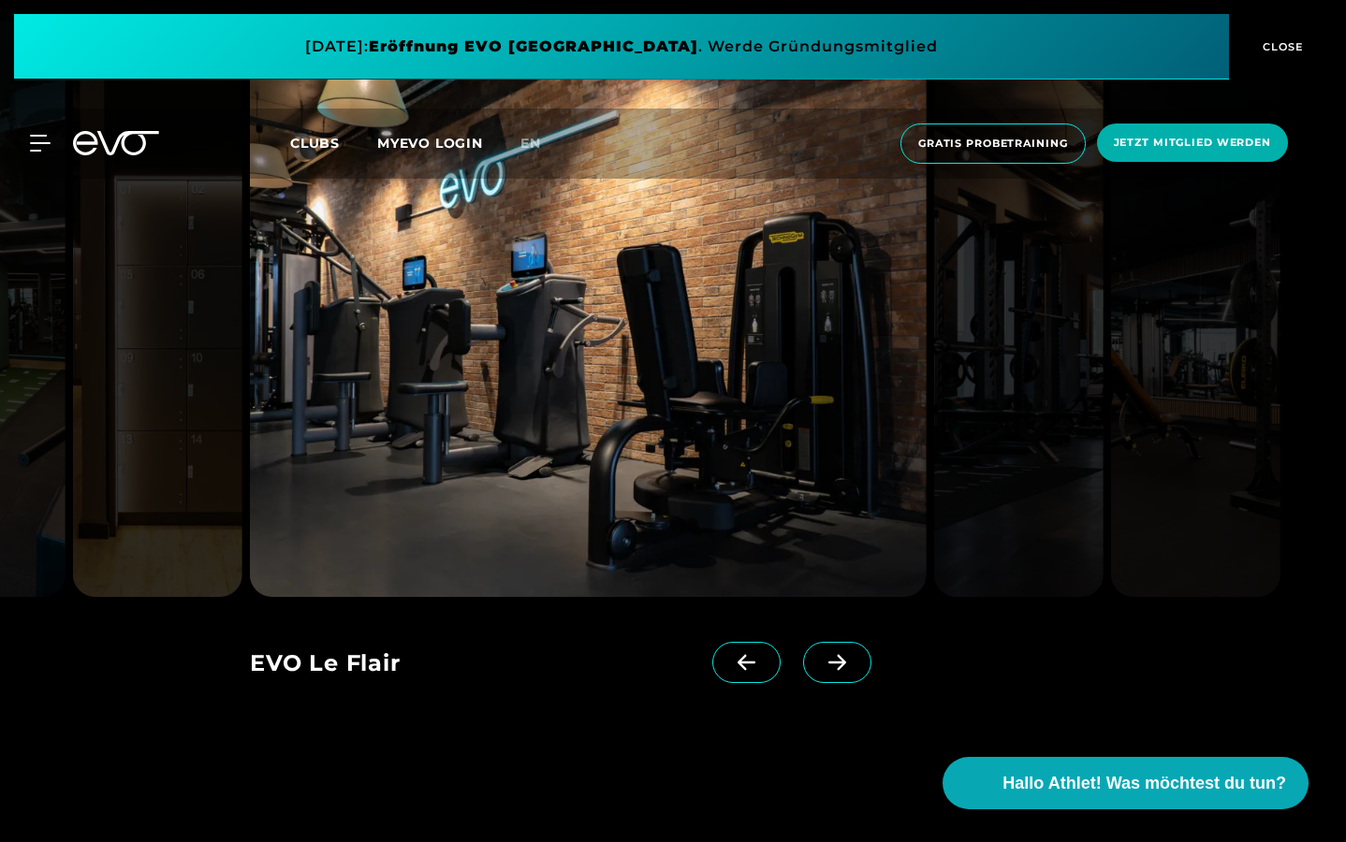
click at [834, 654] on icon at bounding box center [837, 662] width 33 height 17
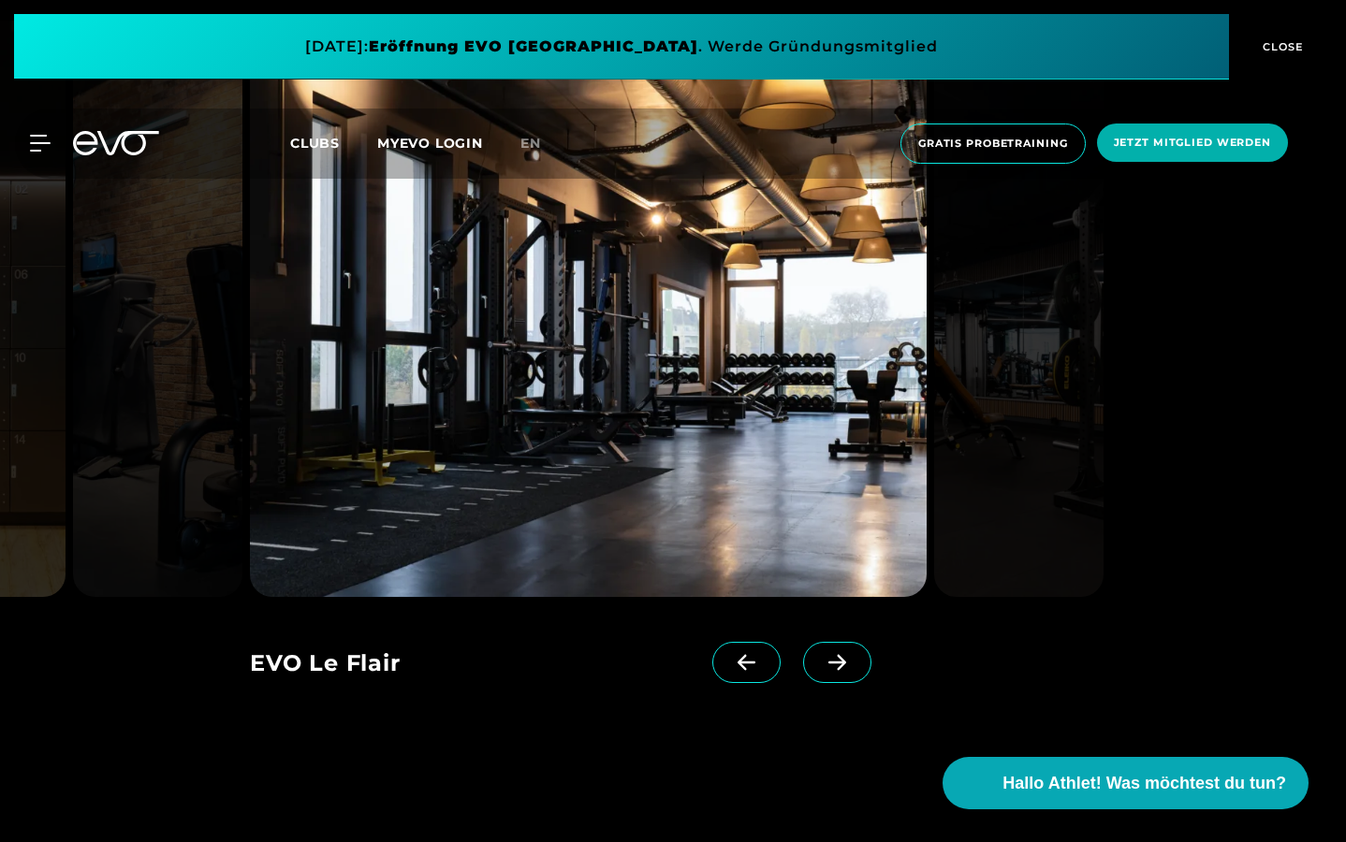
click at [834, 654] on icon at bounding box center [837, 662] width 33 height 17
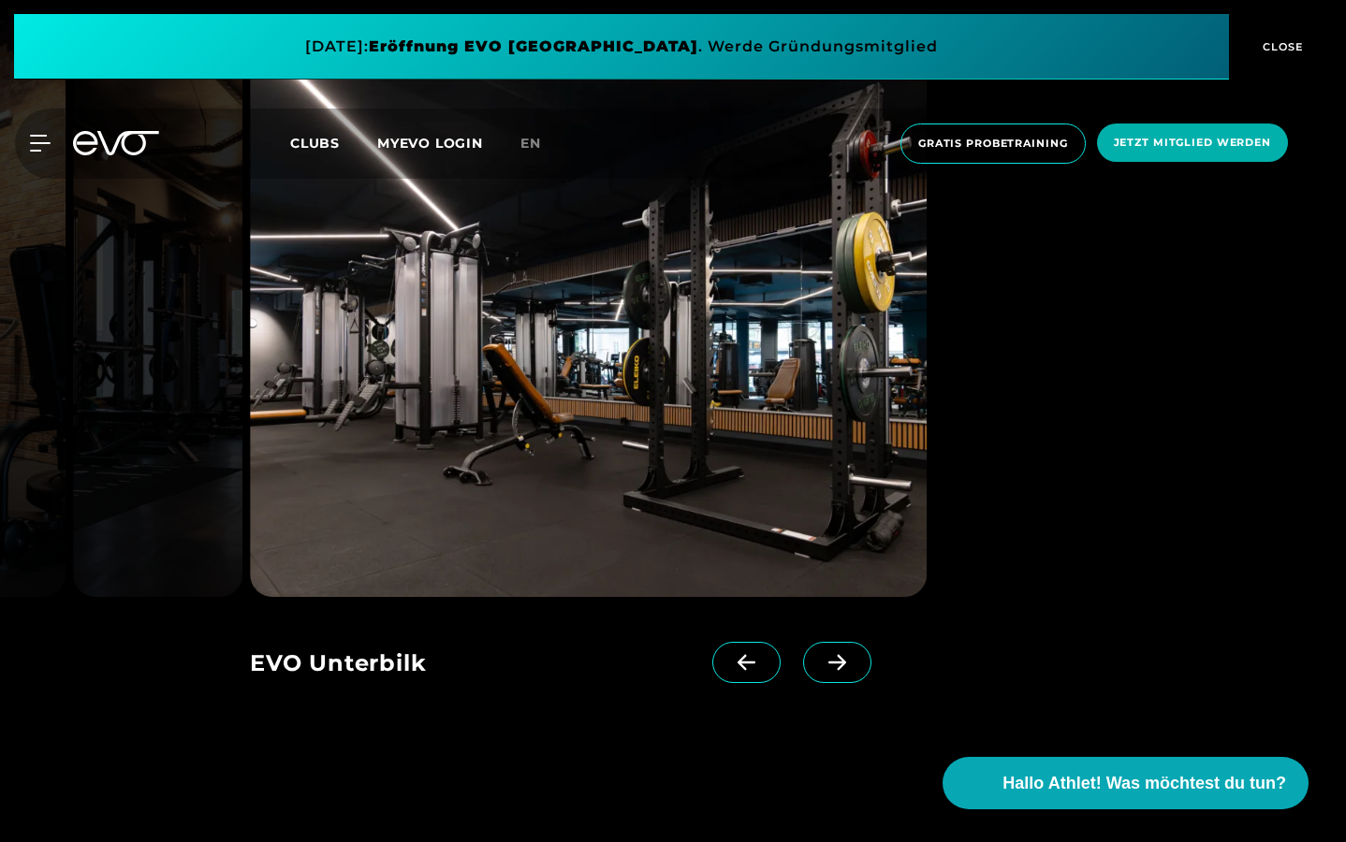
click at [834, 654] on icon at bounding box center [837, 662] width 33 height 17
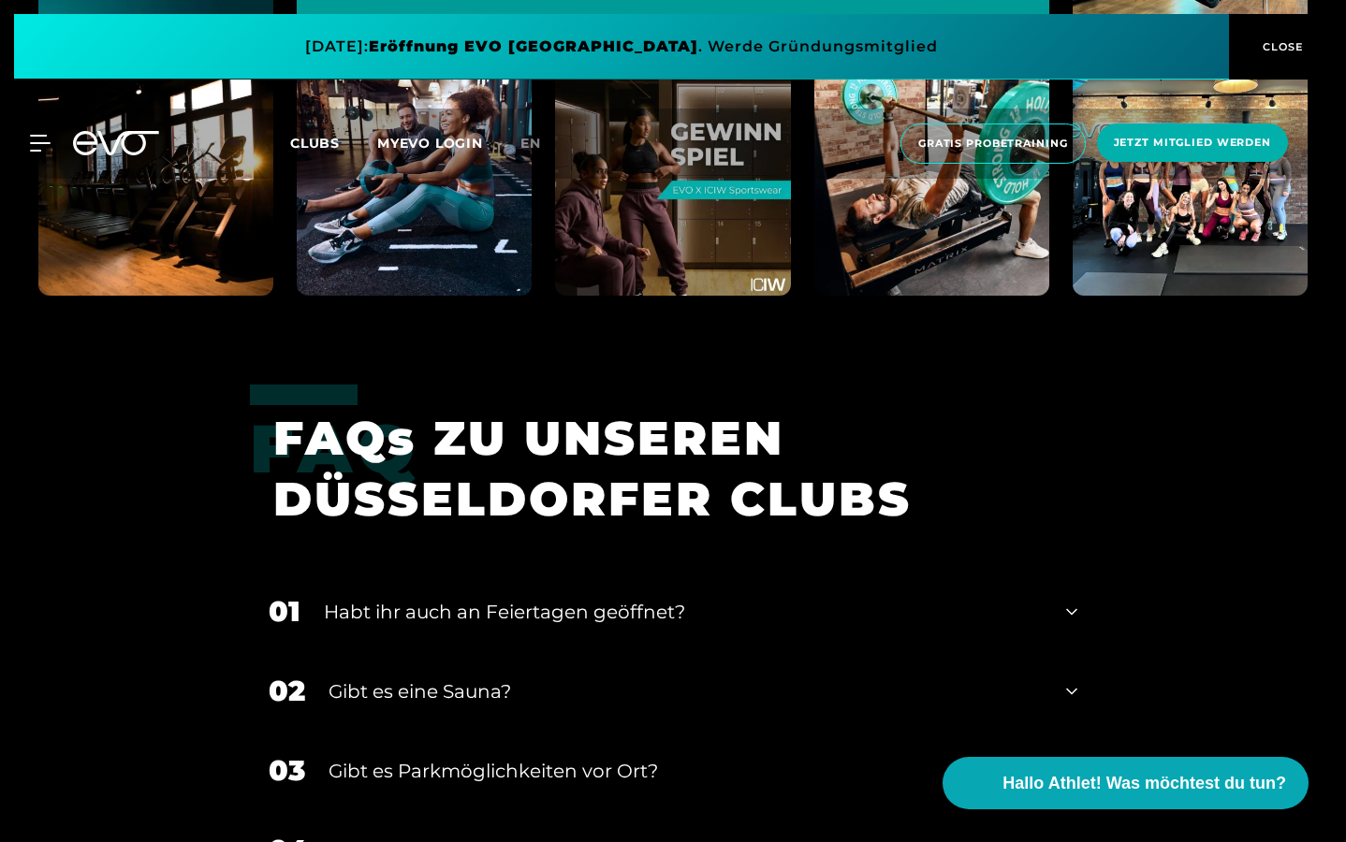
scroll to position [5289, 0]
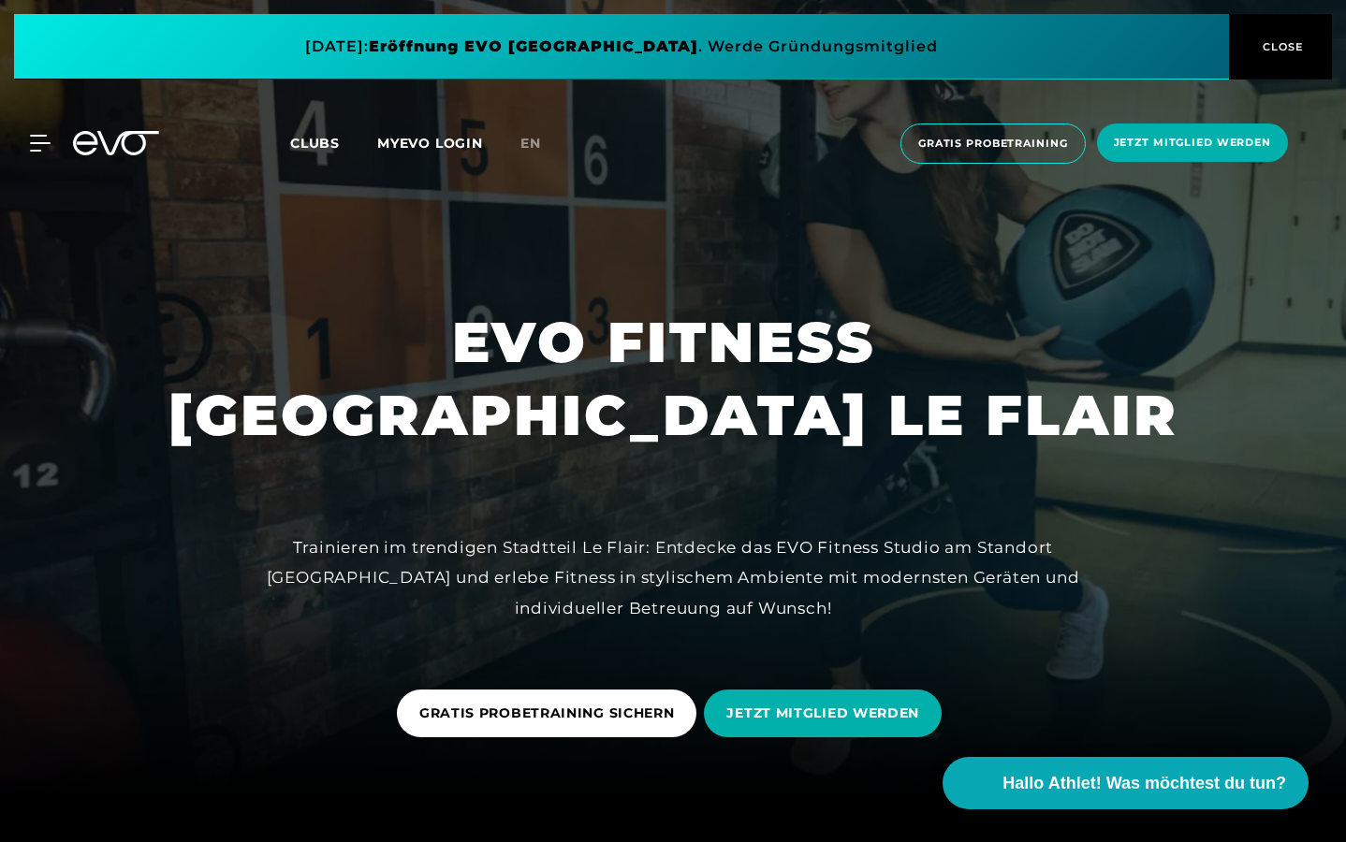
scroll to position [44, 0]
